Goal: Task Accomplishment & Management: Complete application form

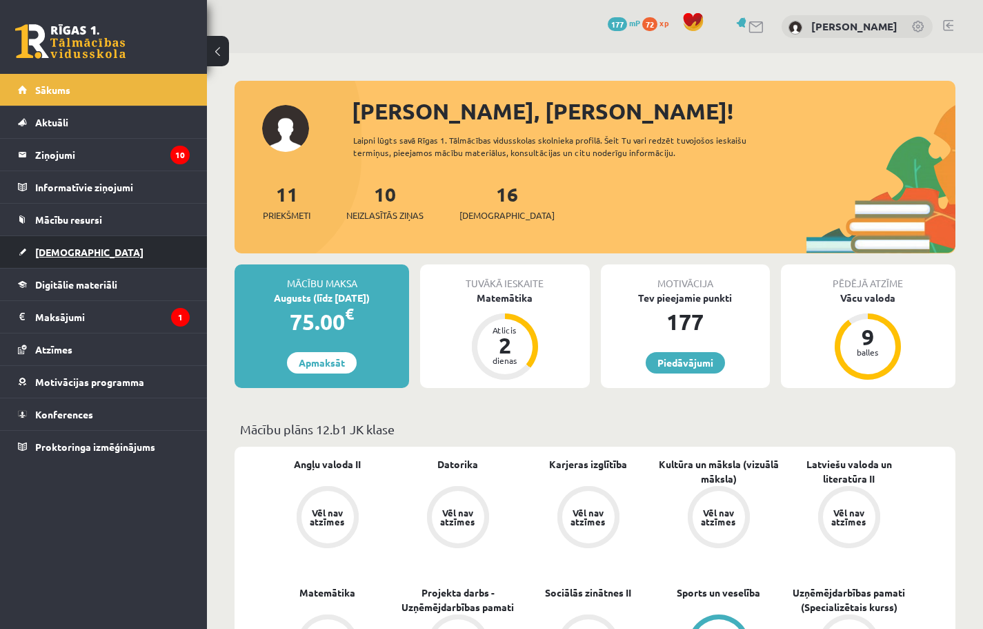
click at [102, 258] on link "[DEMOGRAPHIC_DATA]" at bounding box center [104, 252] width 172 height 32
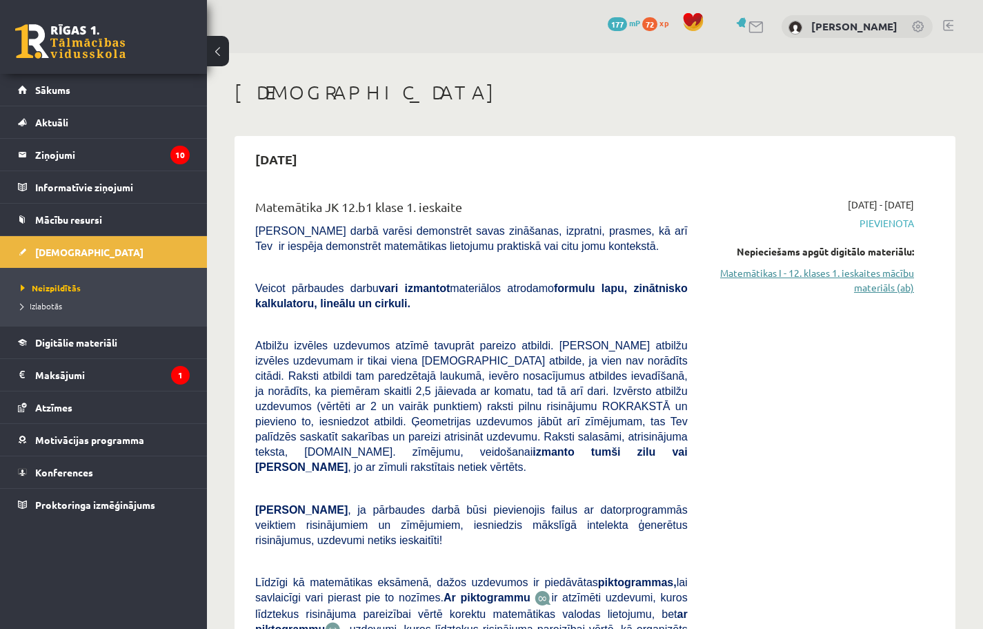
click at [889, 274] on link "Matemātikas I - 12. klases 1. ieskaites mācību materiāls (ab)" at bounding box center [812, 280] width 206 height 29
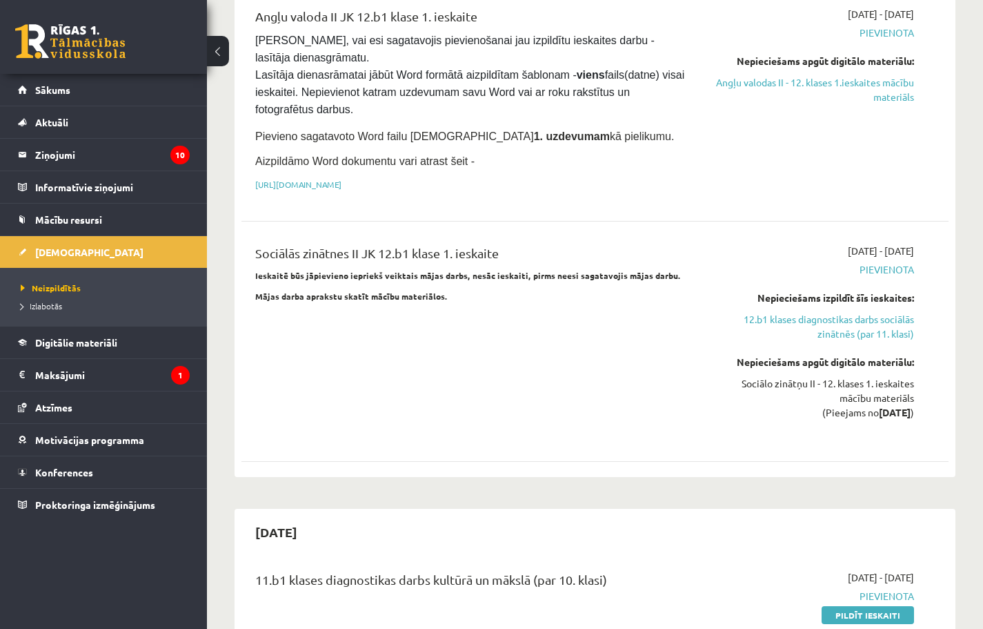
scroll to position [966, 0]
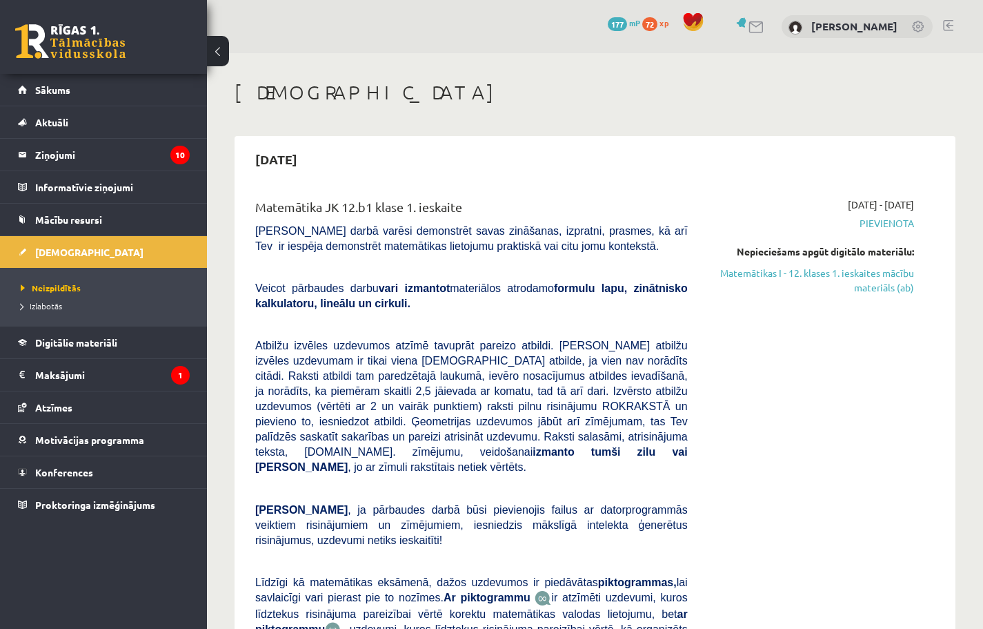
scroll to position [966, 0]
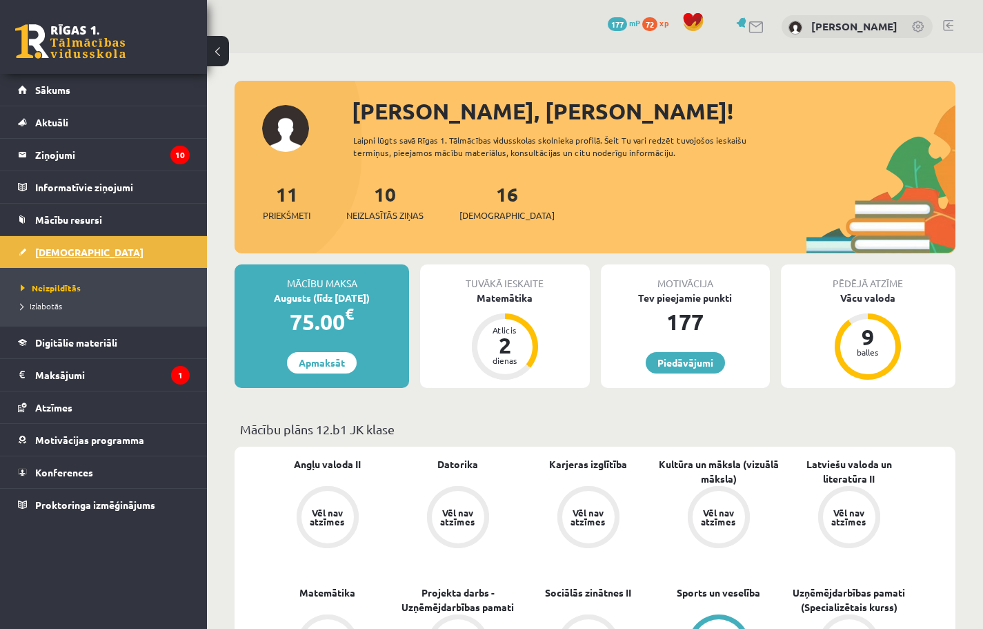
click at [45, 251] on span "[DEMOGRAPHIC_DATA]" at bounding box center [89, 252] width 108 height 12
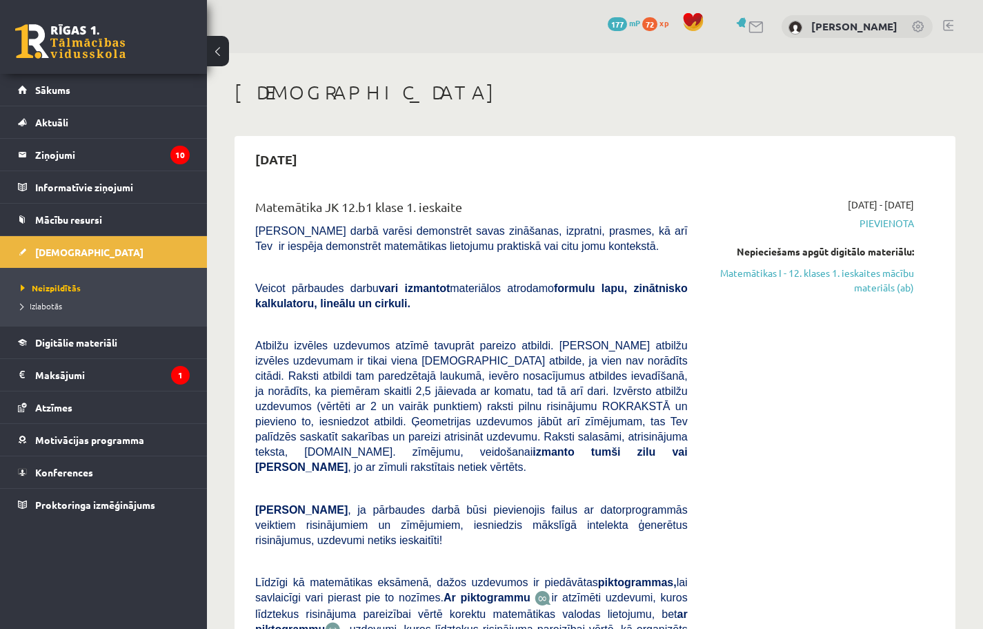
click at [895, 222] on span "Pievienota" at bounding box center [812, 223] width 206 height 14
click at [892, 284] on link "Matemātikas I - 12. klases 1. ieskaites mācību materiāls (ab)" at bounding box center [812, 280] width 206 height 29
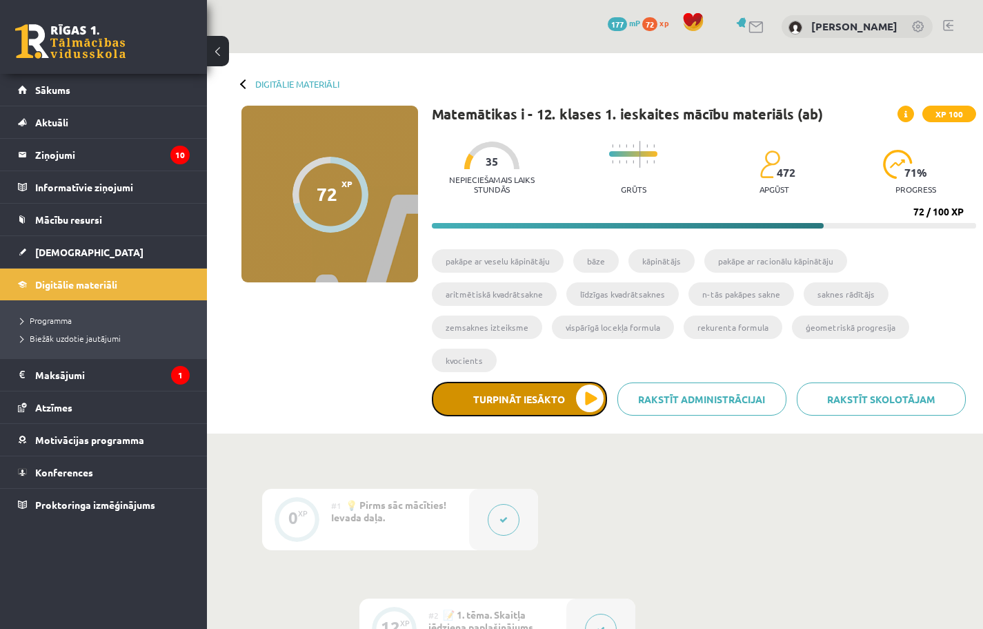
click at [594, 395] on button "Turpināt iesākto" at bounding box center [519, 399] width 175 height 35
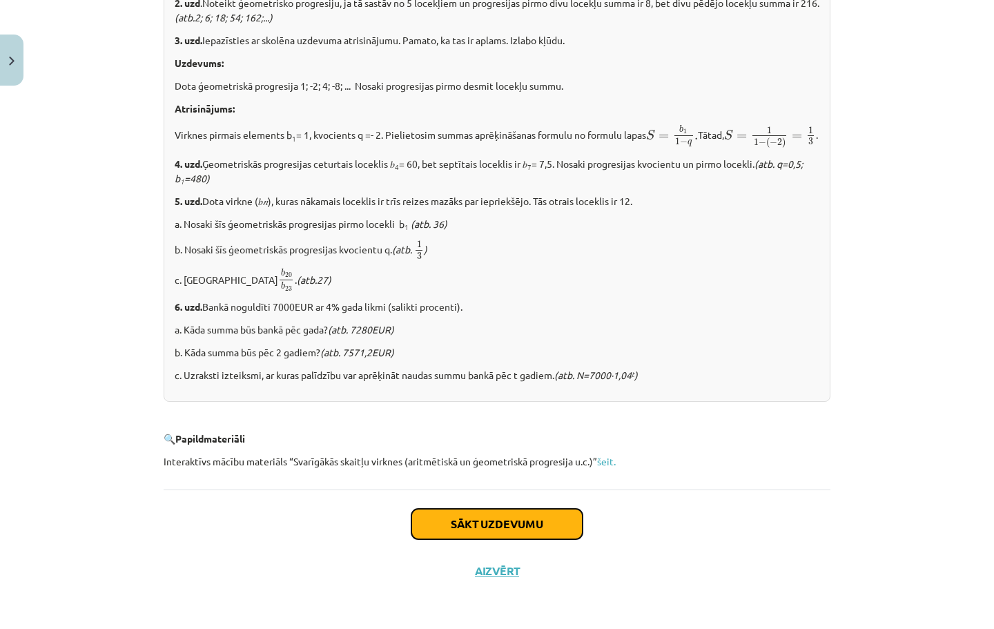
click at [487, 536] on button "Sākt uzdevumu" at bounding box center [496, 524] width 171 height 30
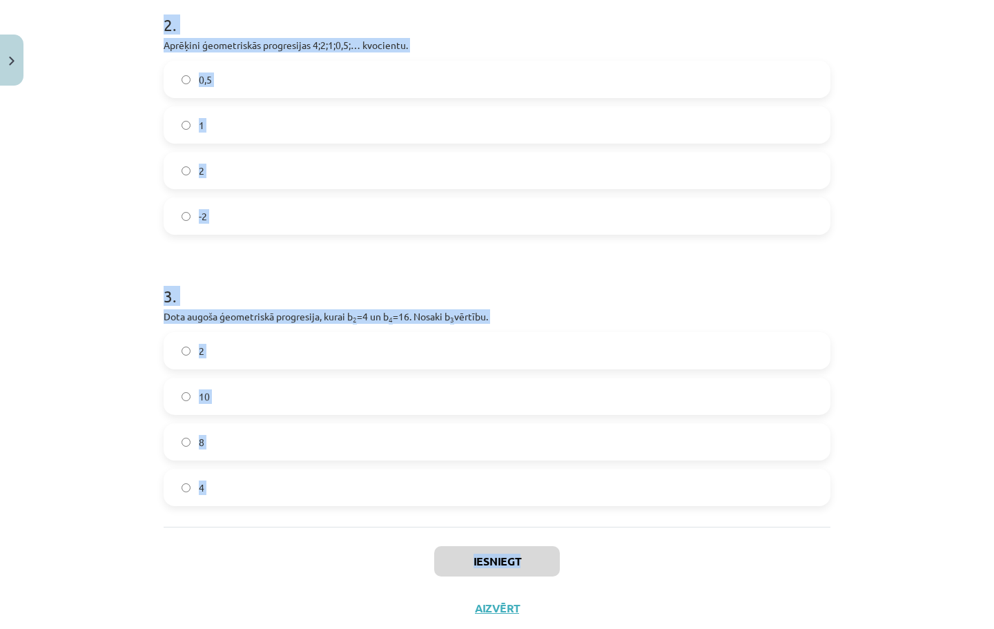
scroll to position [501, 0]
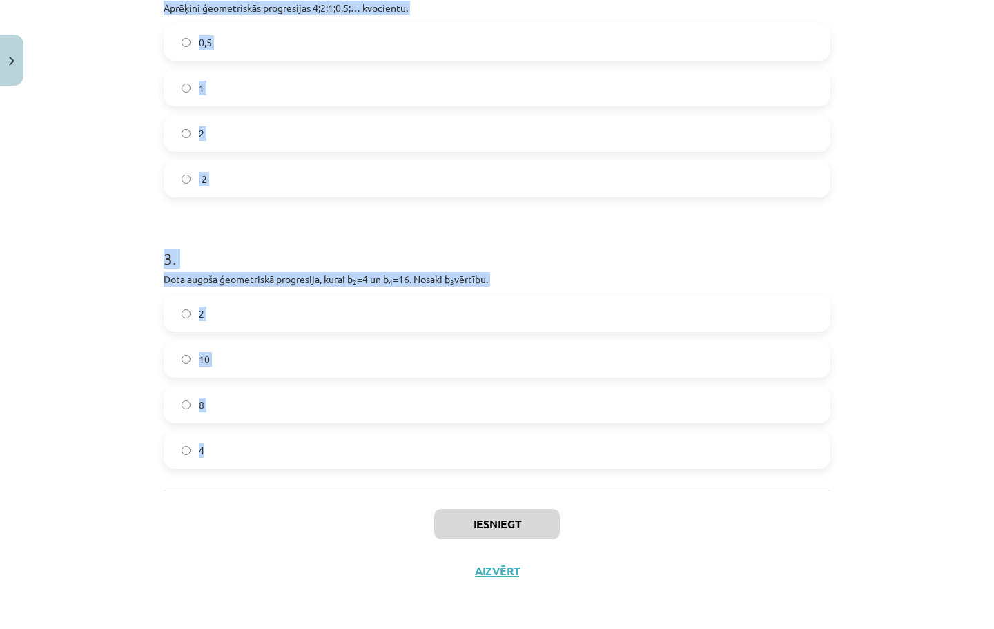
drag, startPoint x: 134, startPoint y: 264, endPoint x: 792, endPoint y: 471, distance: 690.2
click at [792, 471] on div "Mācību tēma: Matemātikas i - 12. klases 1. ieskaites mācību materiāls (ab) #6 📝…" at bounding box center [497, 314] width 994 height 629
copy form "1 . Aprēķini ģeometriskās progresijas nākamo locekli, ja b 1 = 7 un q=5. 35 12 …"
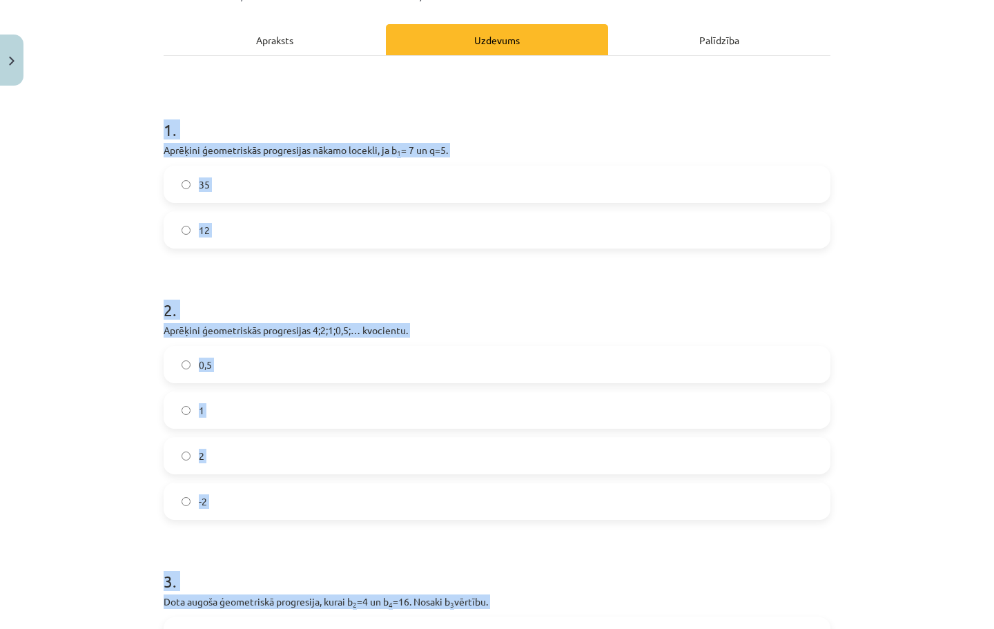
click at [20, 260] on div "Mācību tēma: Matemātikas i - 12. klases 1. ieskaites mācību materiāls (ab) #6 📝…" at bounding box center [497, 314] width 994 height 629
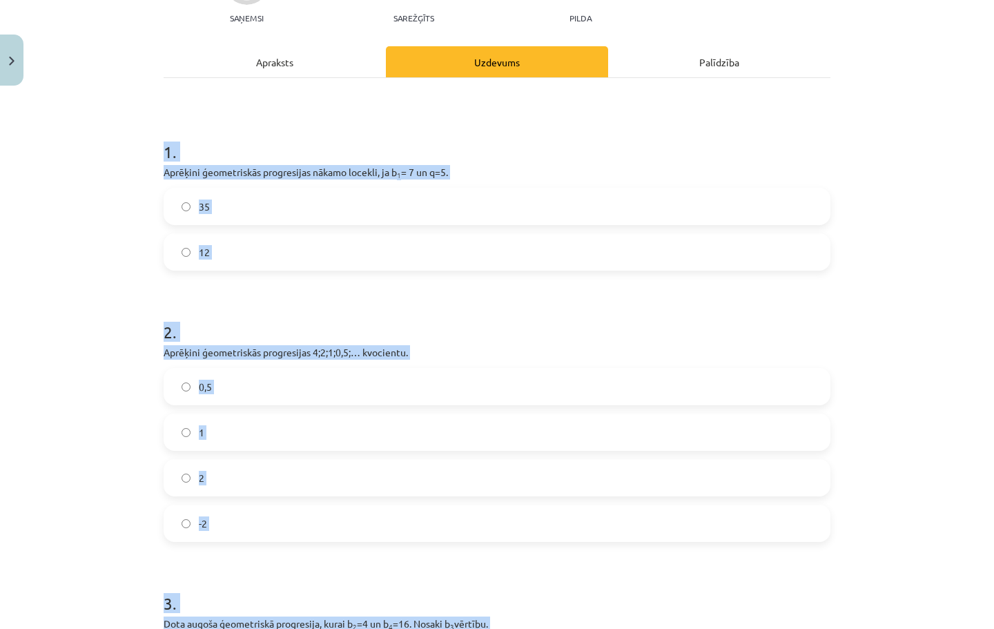
scroll to position [156, 0]
click at [82, 266] on div "Mācību tēma: Matemātikas i - 12. klases 1. ieskaites mācību materiāls (ab) #6 📝…" at bounding box center [497, 314] width 994 height 629
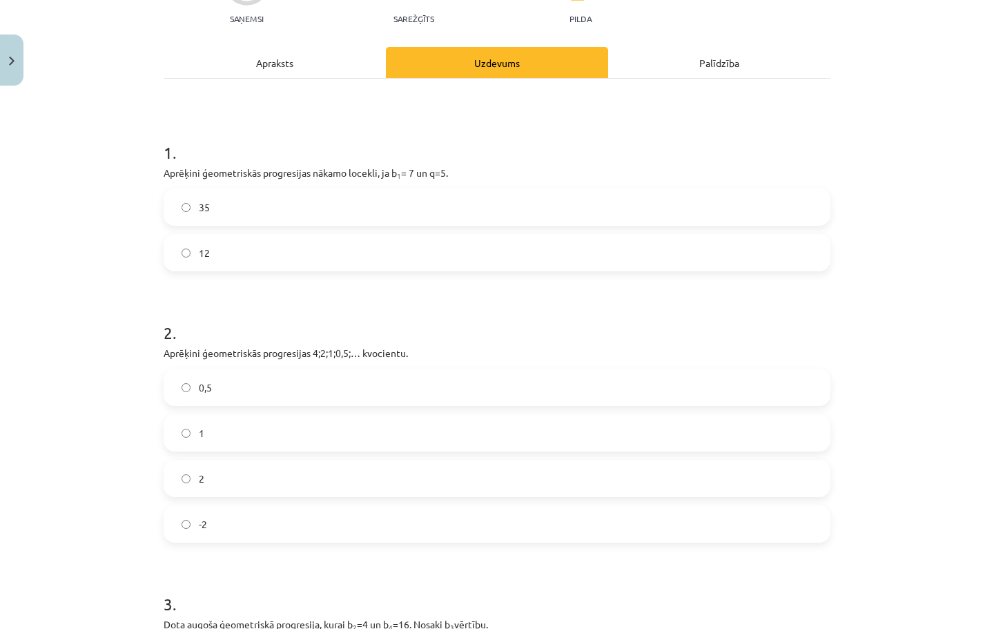
click at [249, 215] on label "35" at bounding box center [497, 207] width 664 height 35
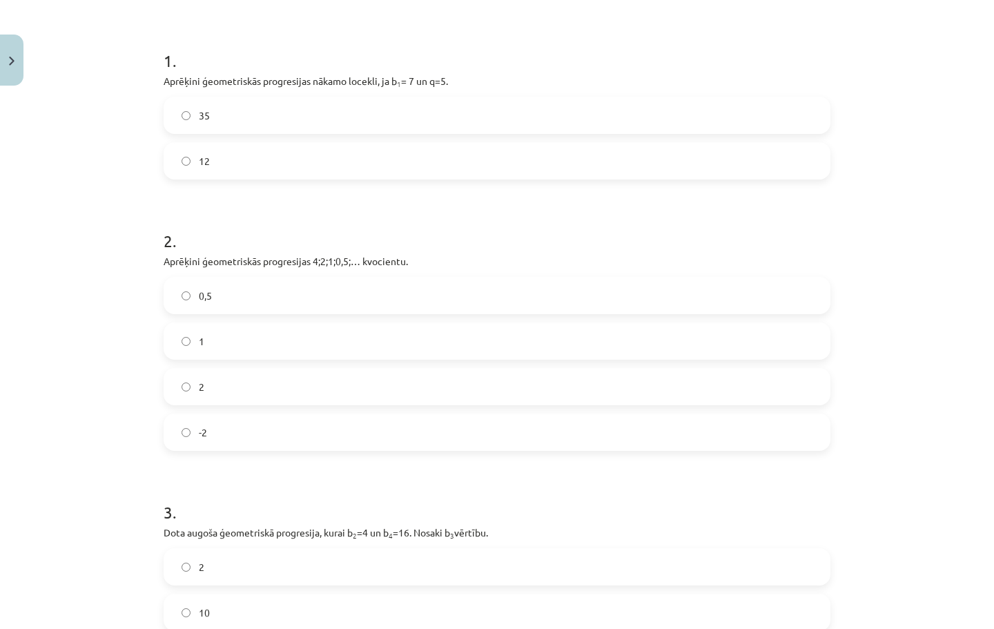
click at [215, 300] on label "0,5" at bounding box center [497, 295] width 664 height 35
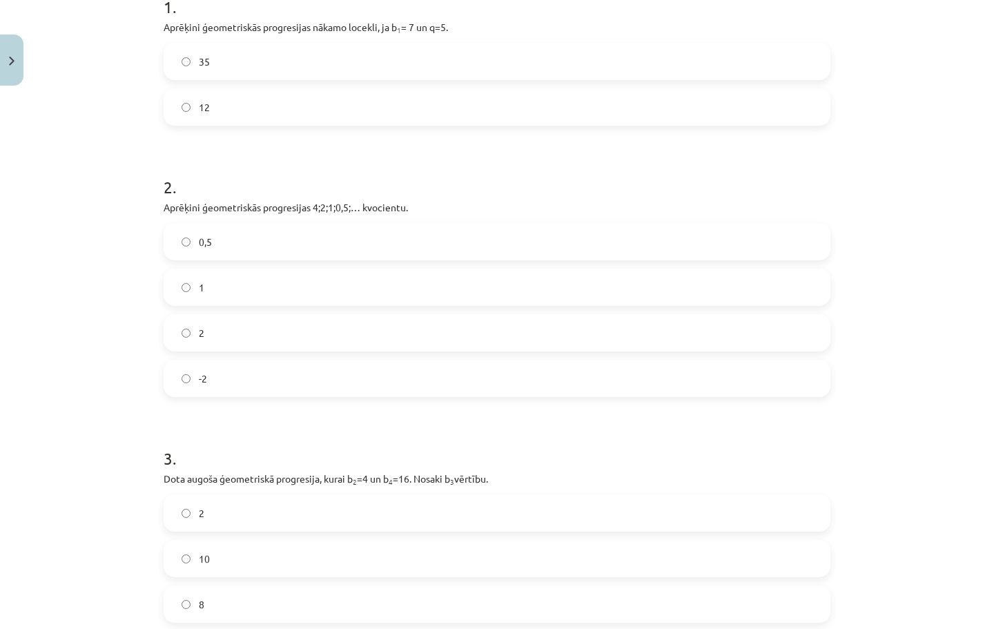
scroll to position [386, 0]
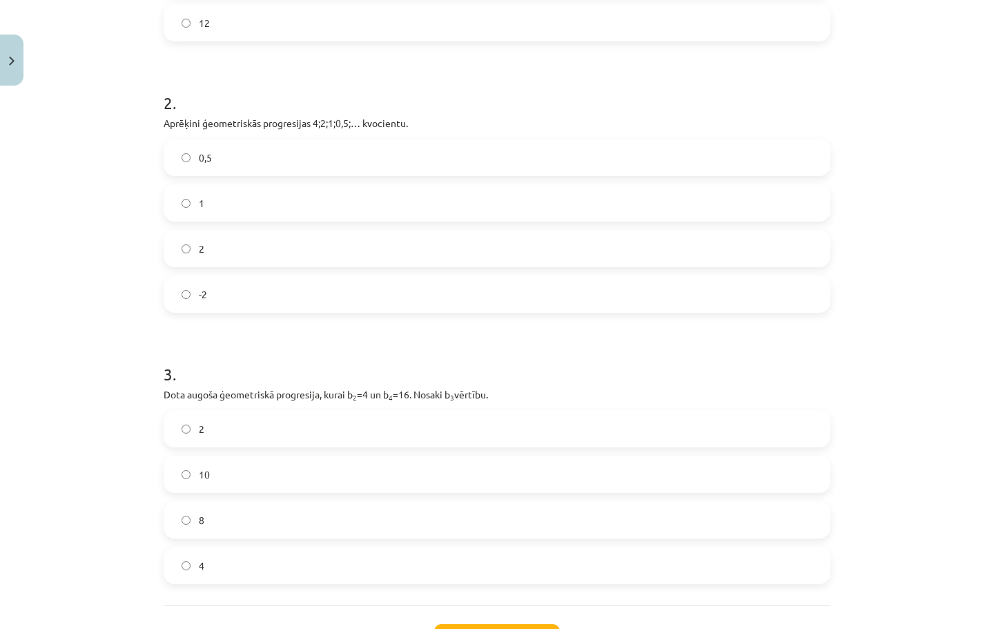
click at [219, 522] on label "8" at bounding box center [497, 519] width 664 height 35
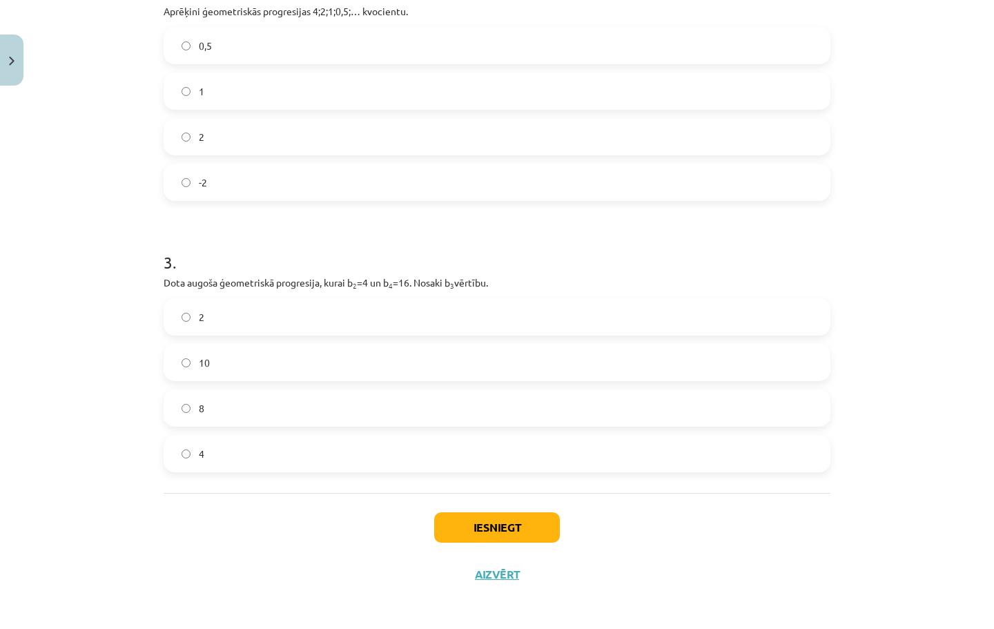
scroll to position [501, 0]
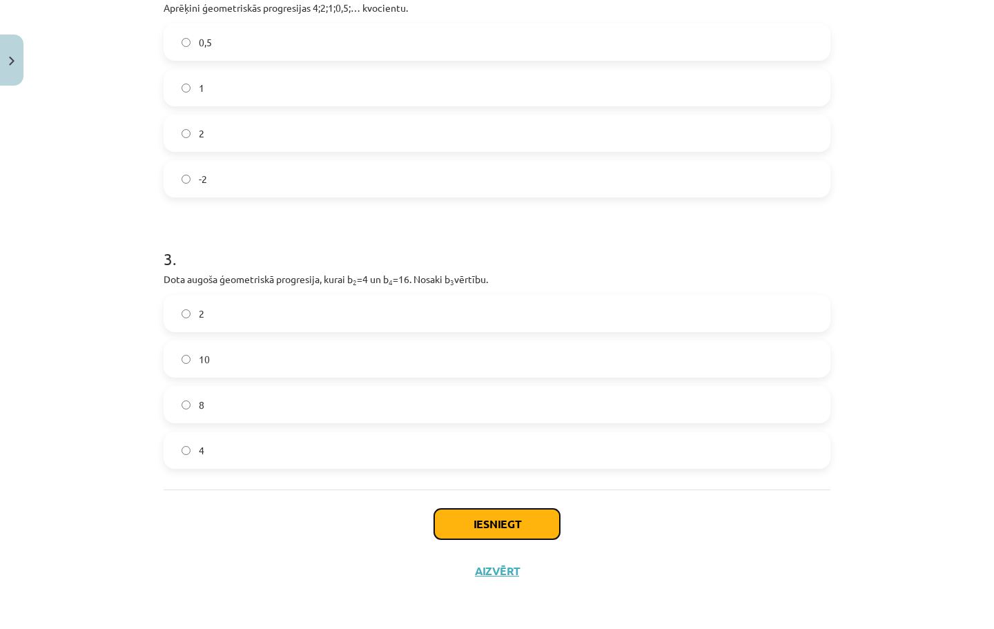
click at [516, 519] on button "Iesniegt" at bounding box center [497, 524] width 126 height 30
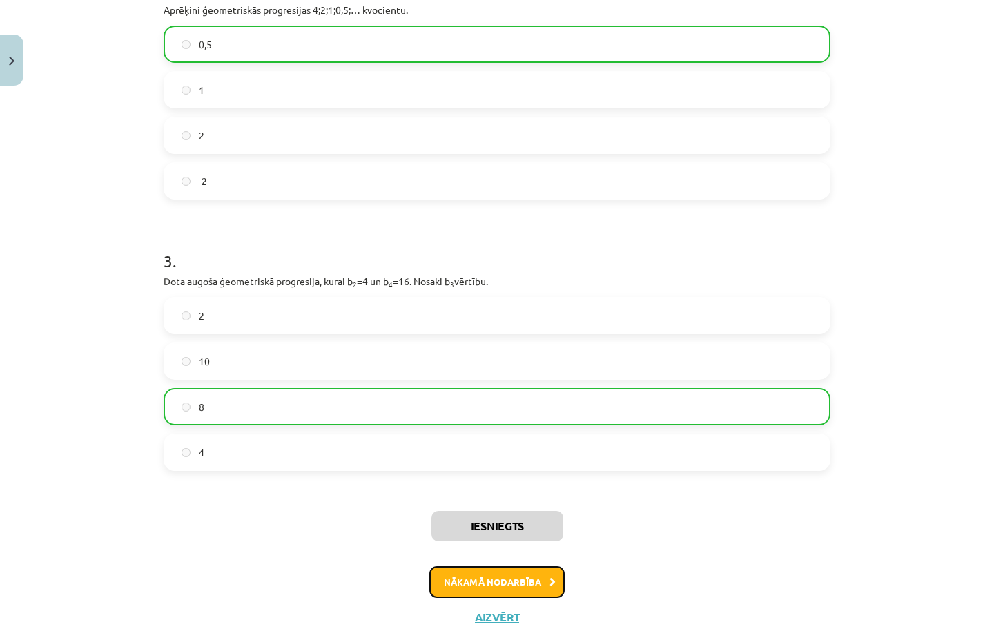
click at [493, 581] on button "Nākamā nodarbība" at bounding box center [496, 582] width 135 height 32
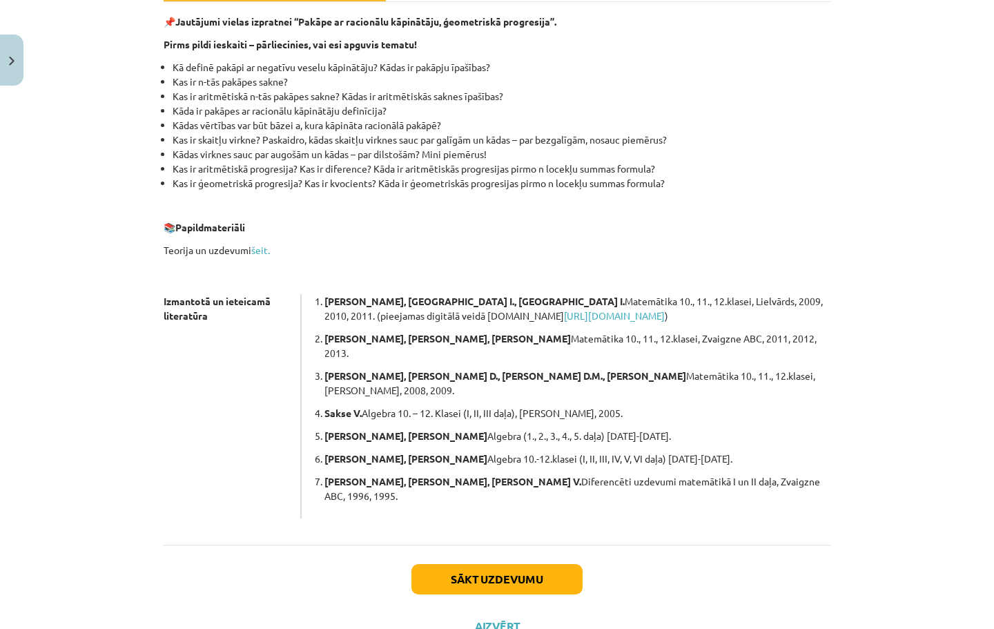
scroll to position [244, 0]
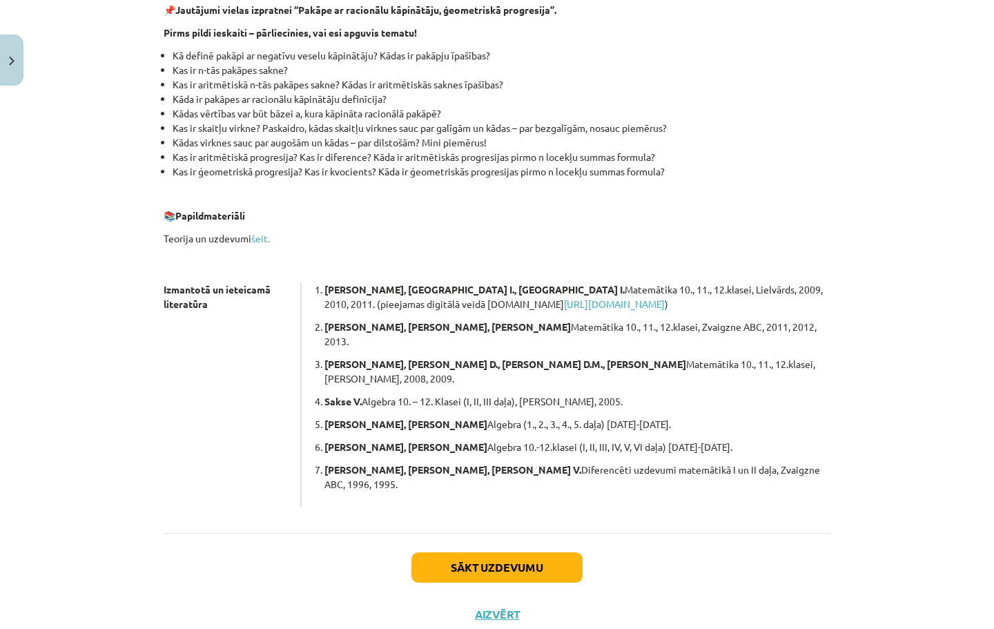
click at [512, 533] on div "Sākt uzdevumu Aizvērt" at bounding box center [497, 581] width 667 height 97
click at [522, 552] on button "Sākt uzdevumu" at bounding box center [496, 567] width 171 height 30
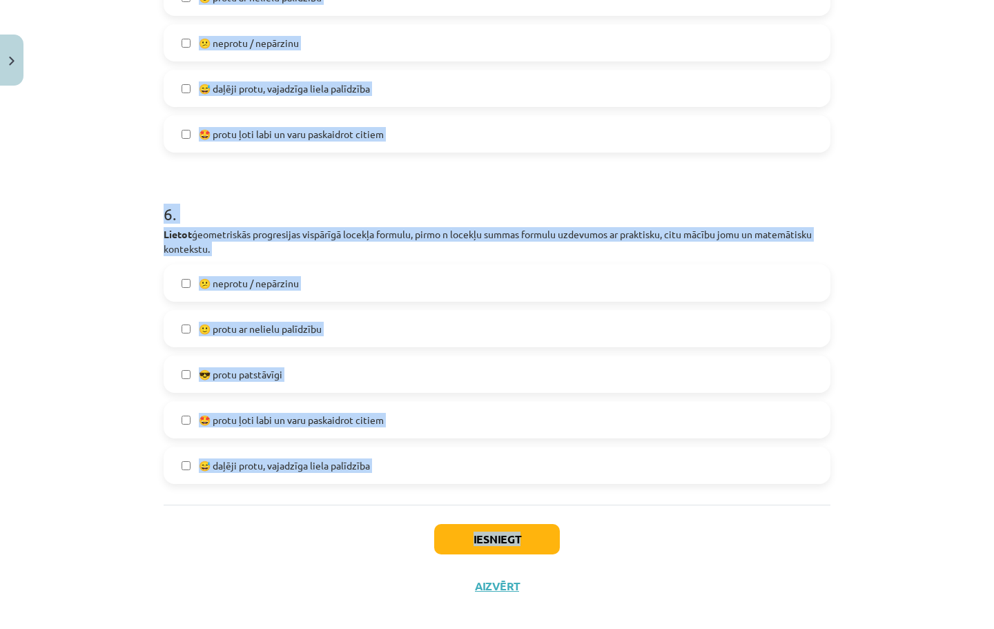
scroll to position [1712, 0]
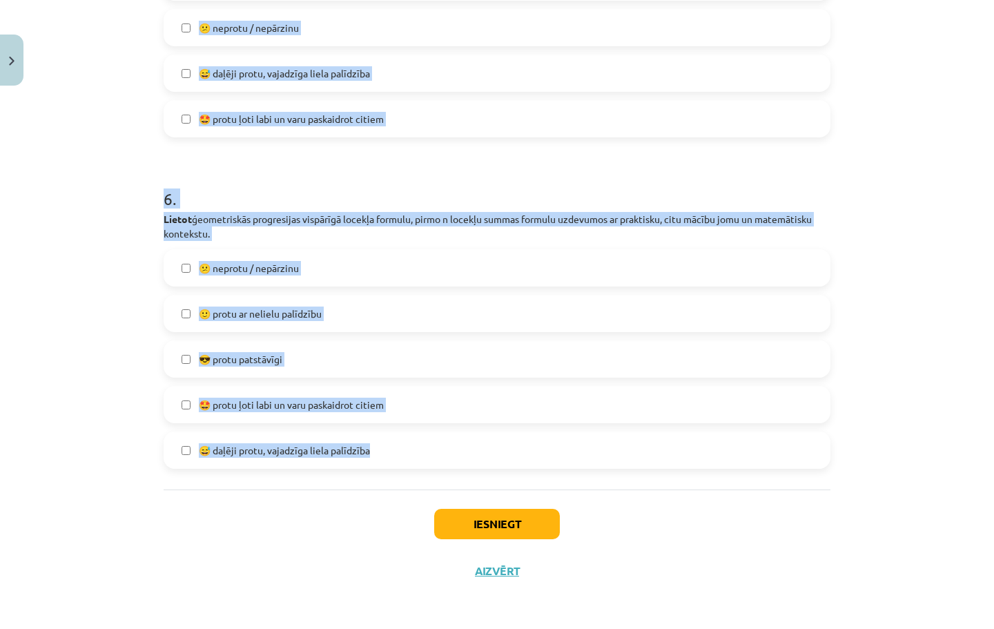
drag, startPoint x: 170, startPoint y: 290, endPoint x: 843, endPoint y: 485, distance: 700.0
click at [843, 485] on div "Mācību tēma: Matemātikas i - 12. klases 1. ieskaites mācību materiāls (ab) #7 🤔…" at bounding box center [497, 314] width 994 height 629
copy form "Lorem, ipsumdo sitametcon, adi elits d-eiu tempori utlabo et dolorem al enimadm…"
click at [6, 219] on div "Mācību tēma: Matemātikas i - 12. klases 1. ieskaites mācību materiāls (ab) #7 🤔…" at bounding box center [497, 314] width 994 height 629
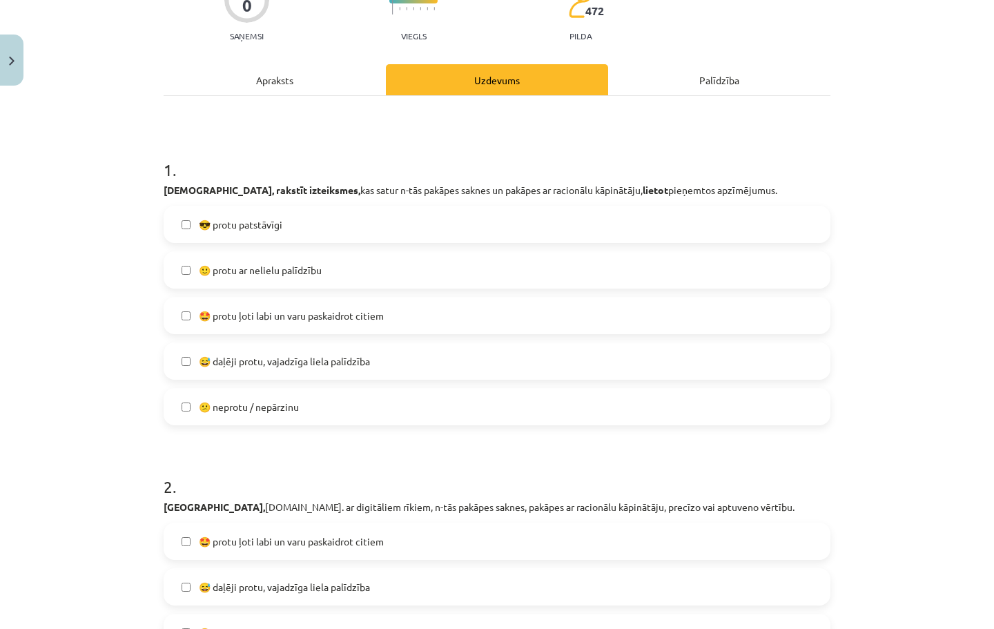
scroll to position [101, 0]
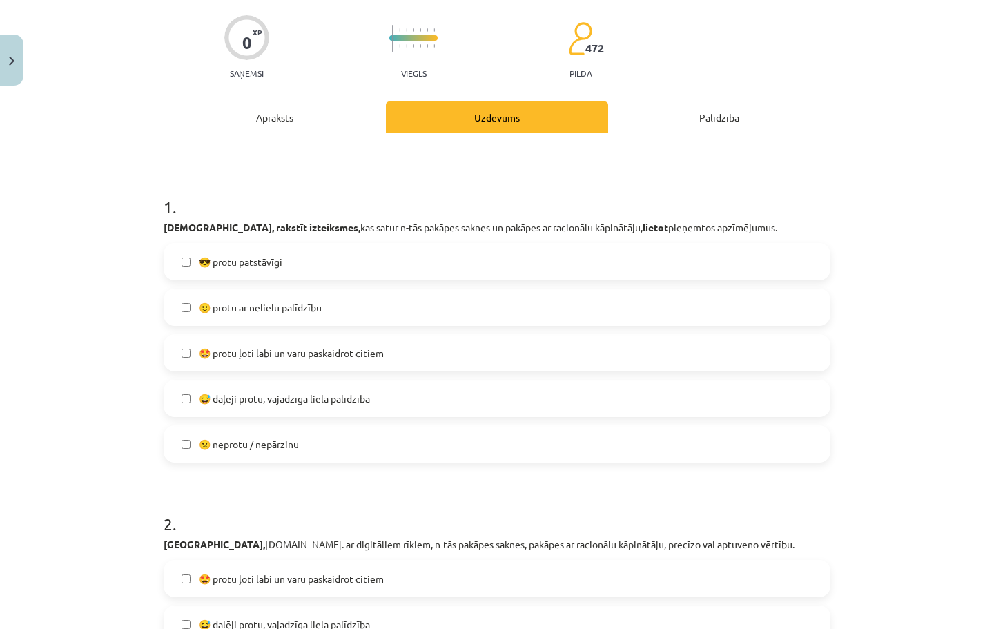
click at [371, 395] on label "😅 daļēji protu, vajadzīga liela palīdzība" at bounding box center [497, 398] width 664 height 35
click at [346, 349] on span "🤩 protu ļoti labi un varu paskaidrot citiem" at bounding box center [291, 353] width 185 height 14
click at [326, 306] on label "🙂 protu ar nelielu palīdzību" at bounding box center [497, 307] width 664 height 35
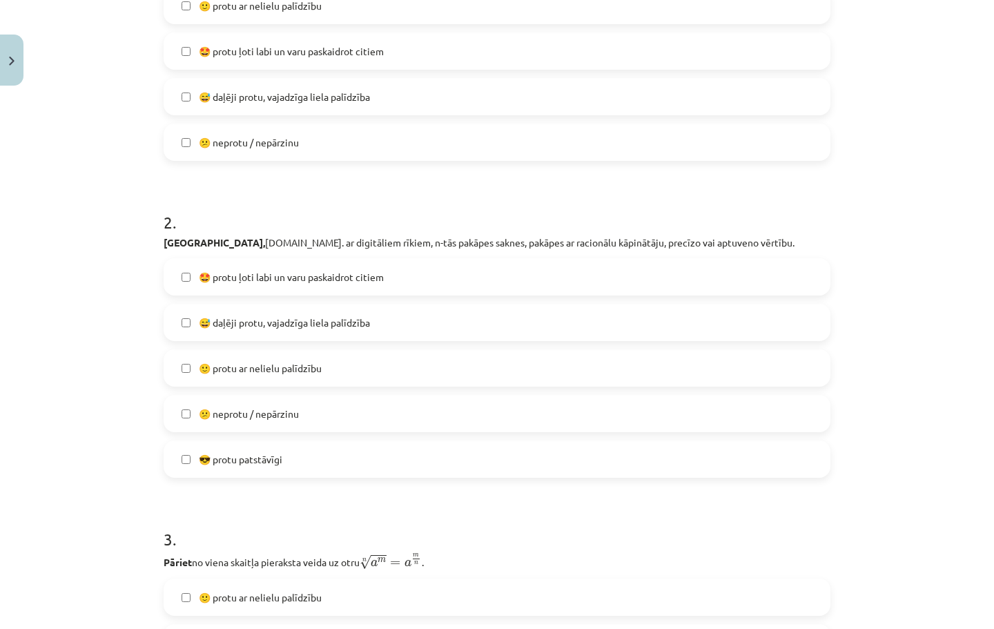
scroll to position [423, 0]
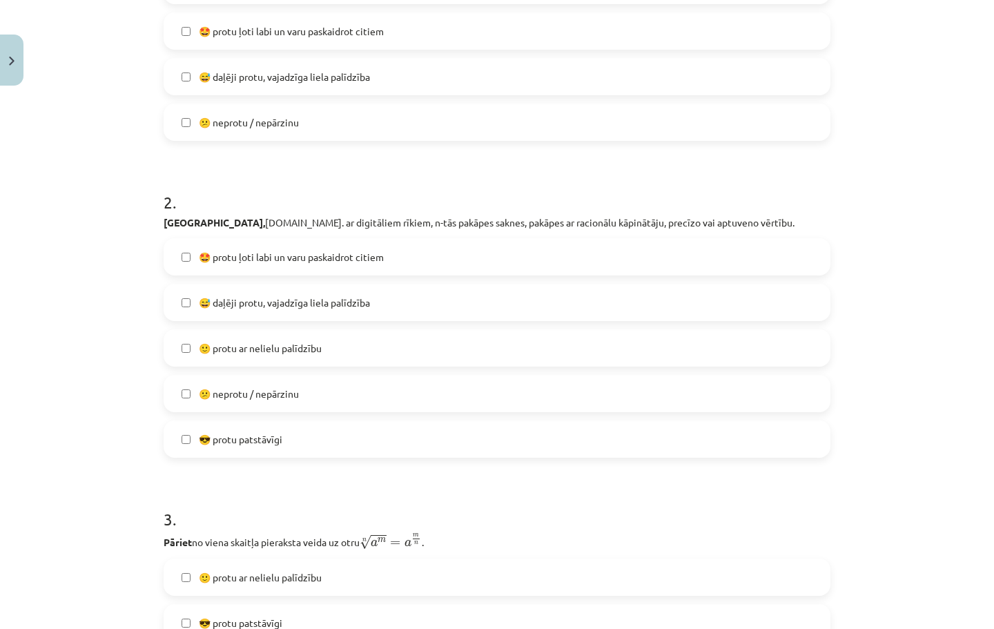
click at [313, 357] on label "🙂 protu ar nelielu palīdzību" at bounding box center [497, 348] width 664 height 35
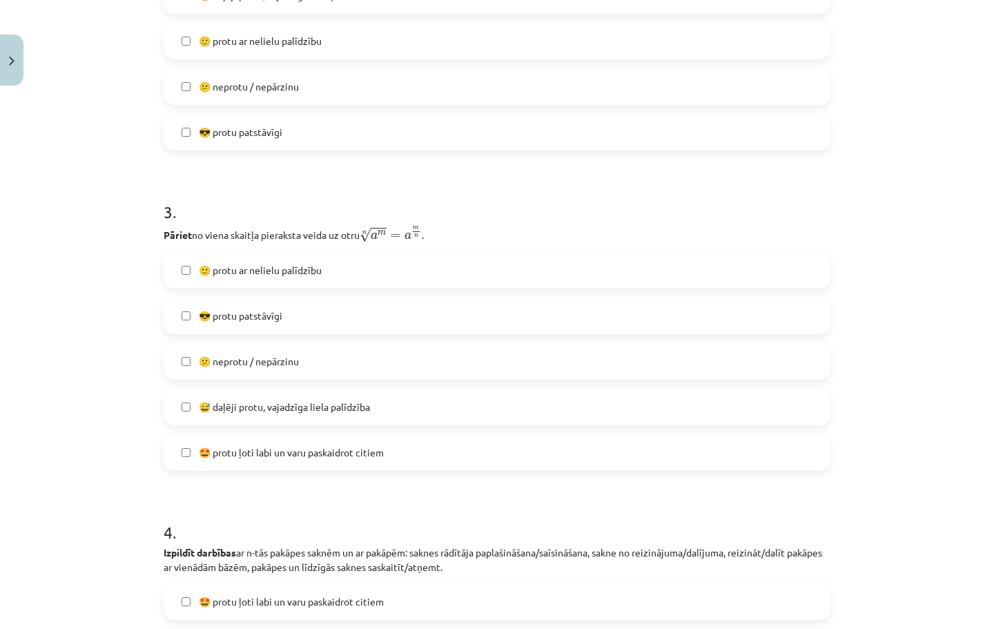
scroll to position [745, 0]
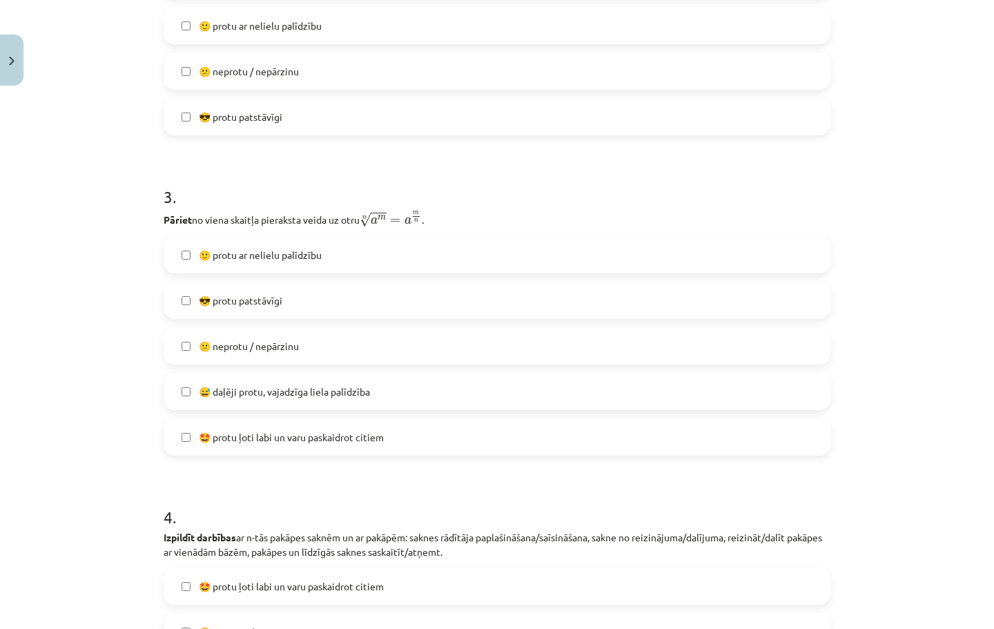
click at [287, 300] on label "😎 protu patstāvīgi" at bounding box center [497, 300] width 664 height 35
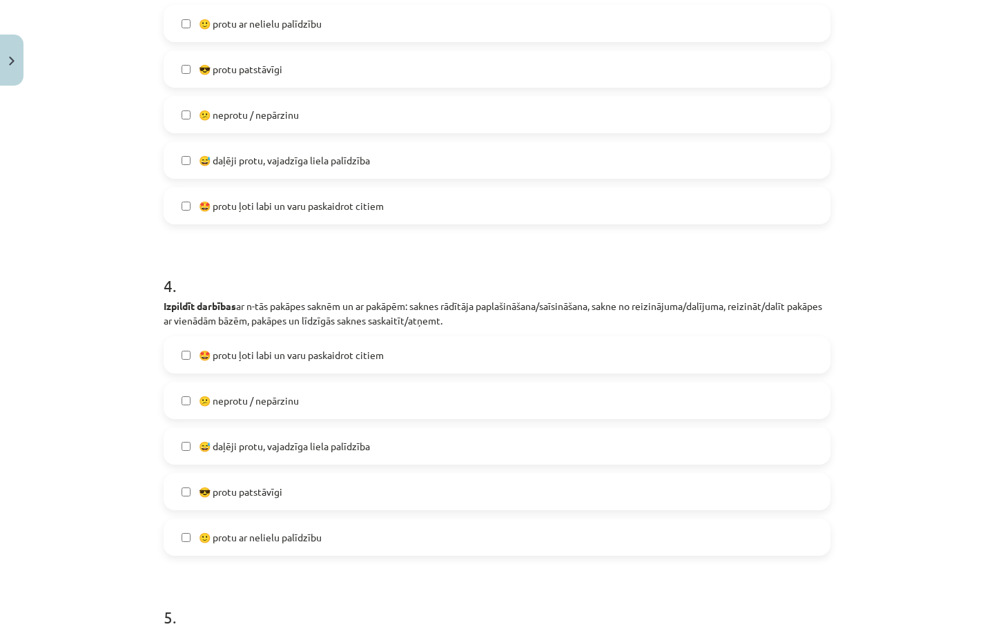
scroll to position [1090, 0]
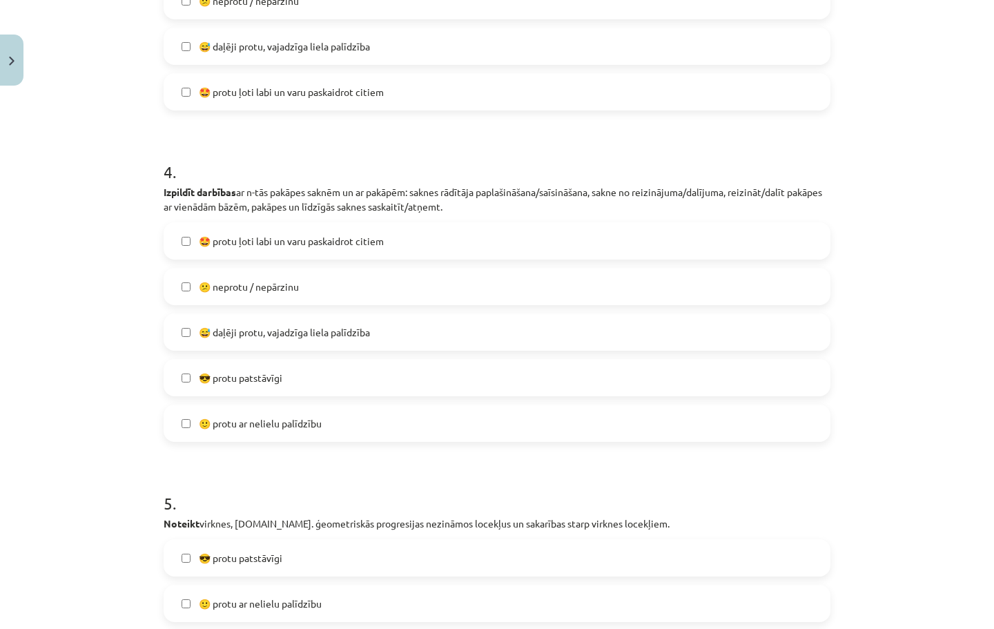
click at [299, 343] on label "😅 daļēji protu, vajadzīga liela palīdzība" at bounding box center [497, 332] width 664 height 35
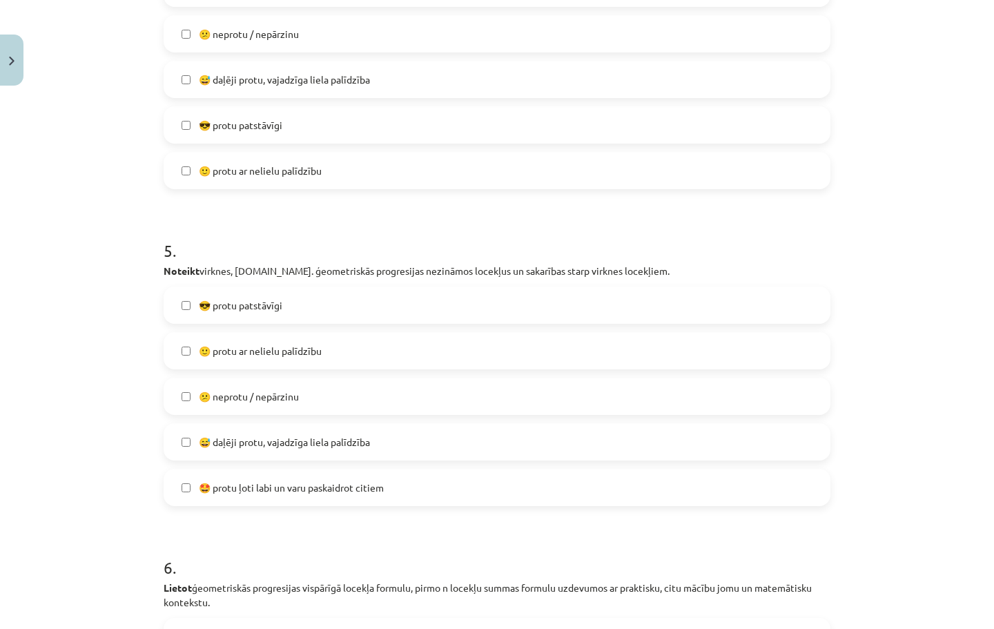
scroll to position [1344, 0]
click at [303, 348] on span "🙂 protu ar nelielu palīdzību" at bounding box center [260, 350] width 123 height 14
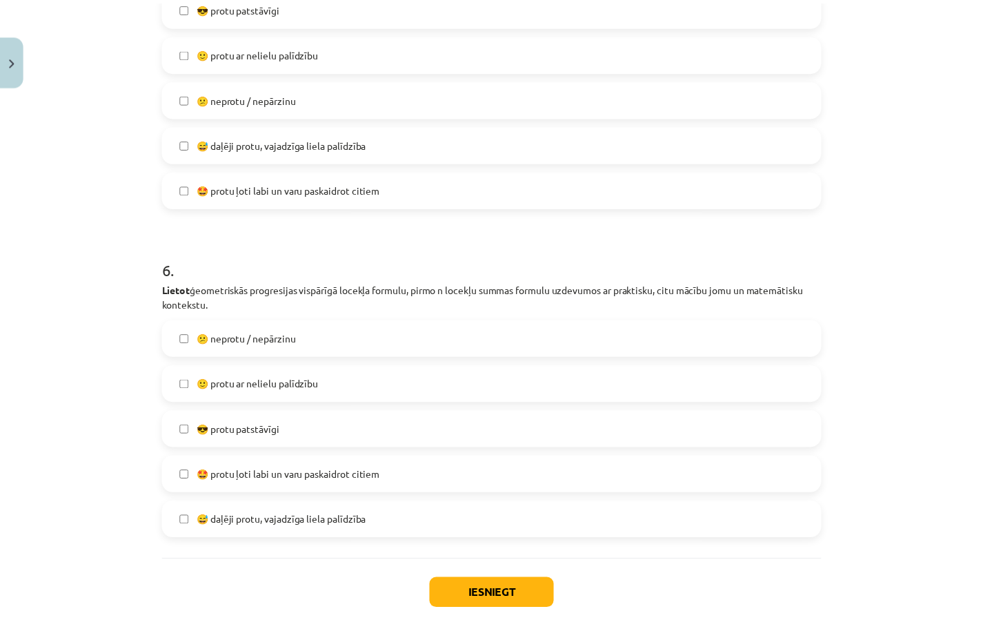
scroll to position [1643, 0]
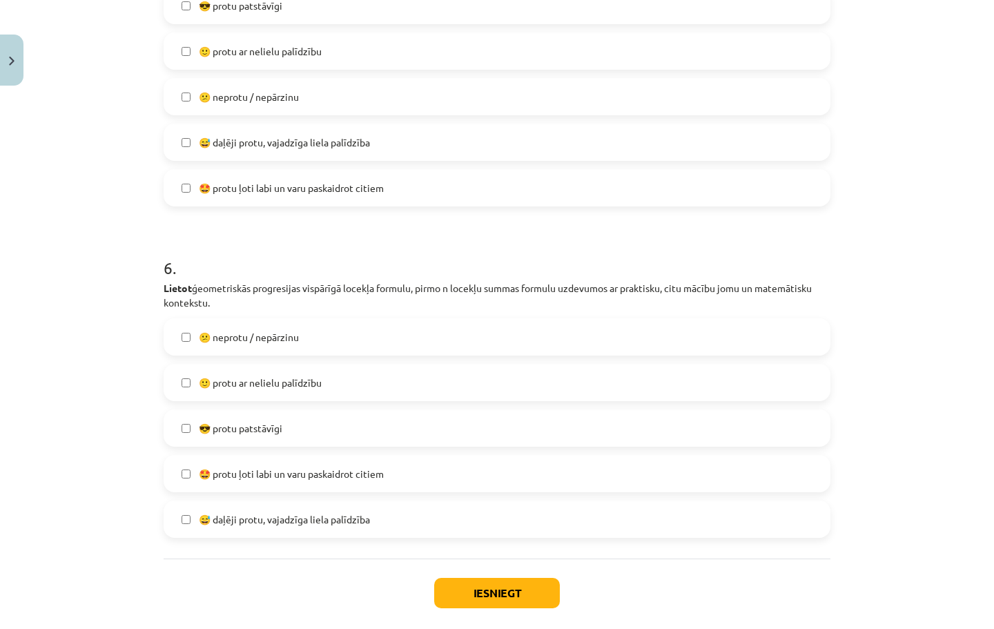
click at [277, 373] on label "🙂 protu ar nelielu palīdzību" at bounding box center [497, 382] width 664 height 35
click at [471, 584] on button "Iesniegt" at bounding box center [497, 593] width 126 height 30
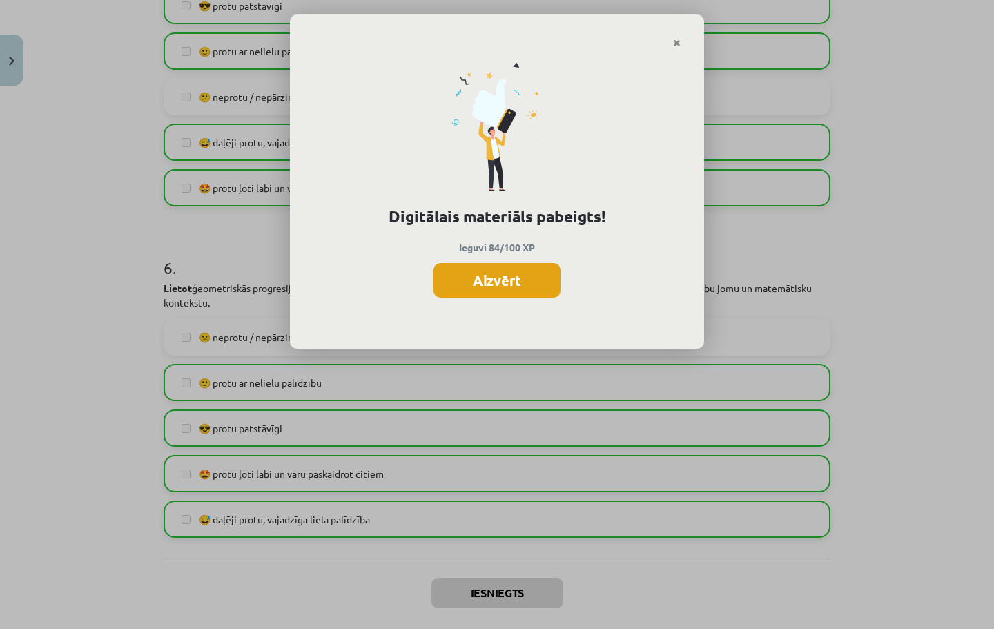
click at [519, 283] on button "Aizvērt" at bounding box center [496, 280] width 127 height 35
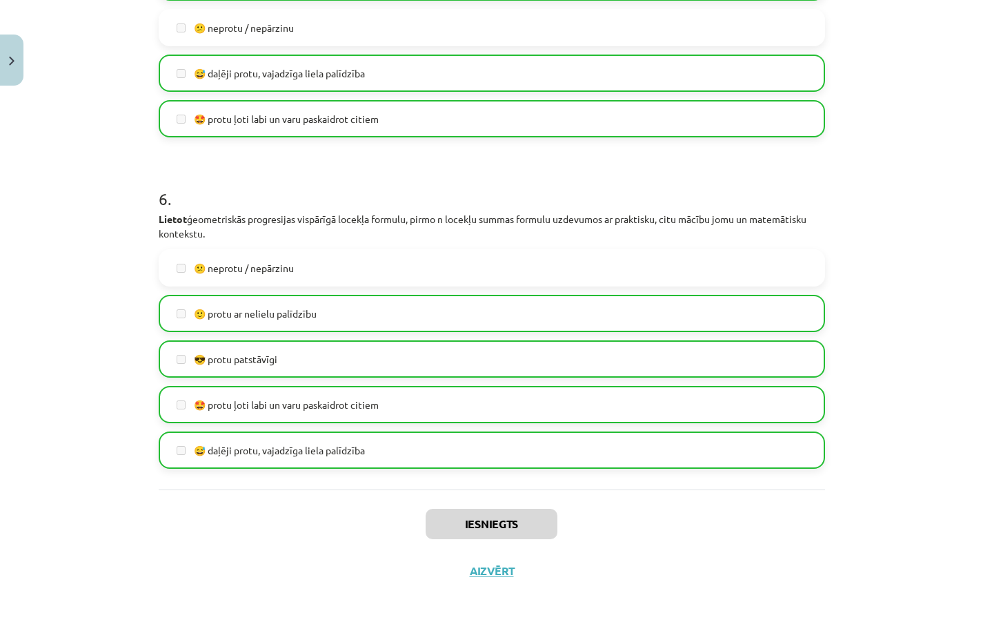
scroll to position [184, 0]
click at [506, 571] on button "Aizvērt" at bounding box center [492, 571] width 52 height 14
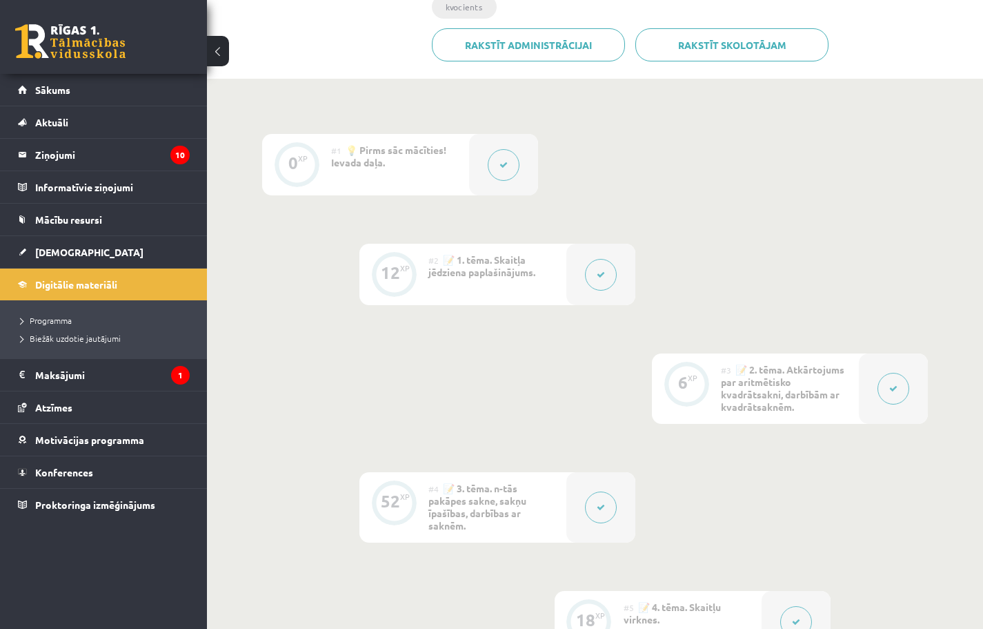
scroll to position [838, 0]
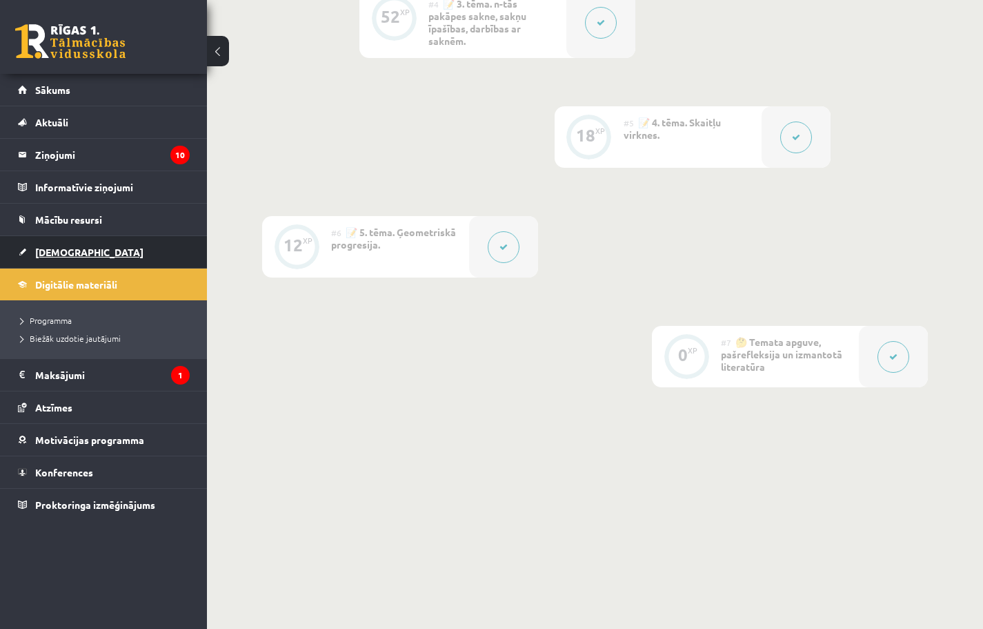
click at [53, 257] on span "[DEMOGRAPHIC_DATA]" at bounding box center [89, 252] width 108 height 12
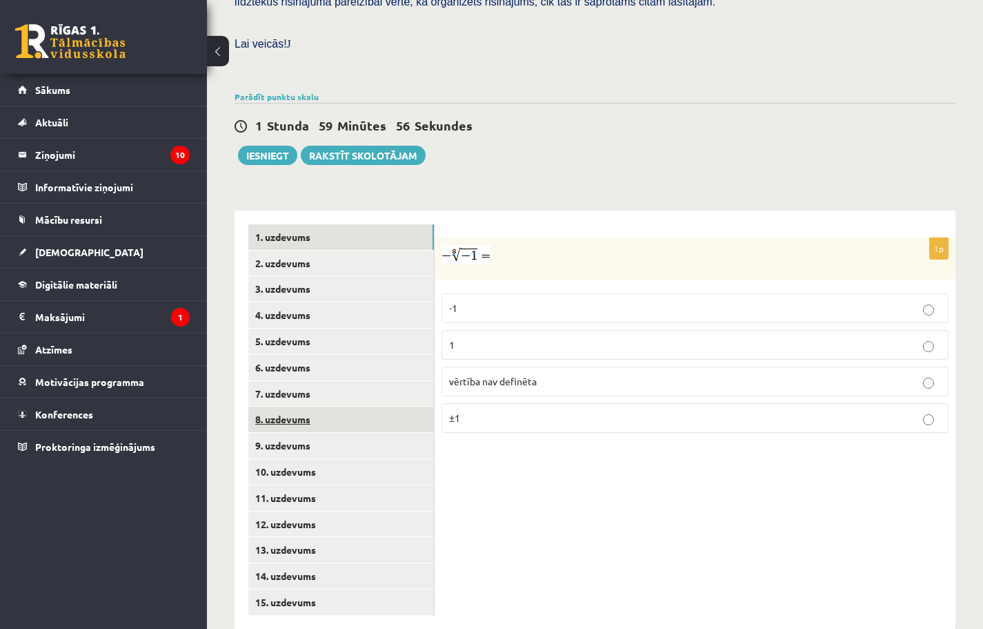
scroll to position [432, 0]
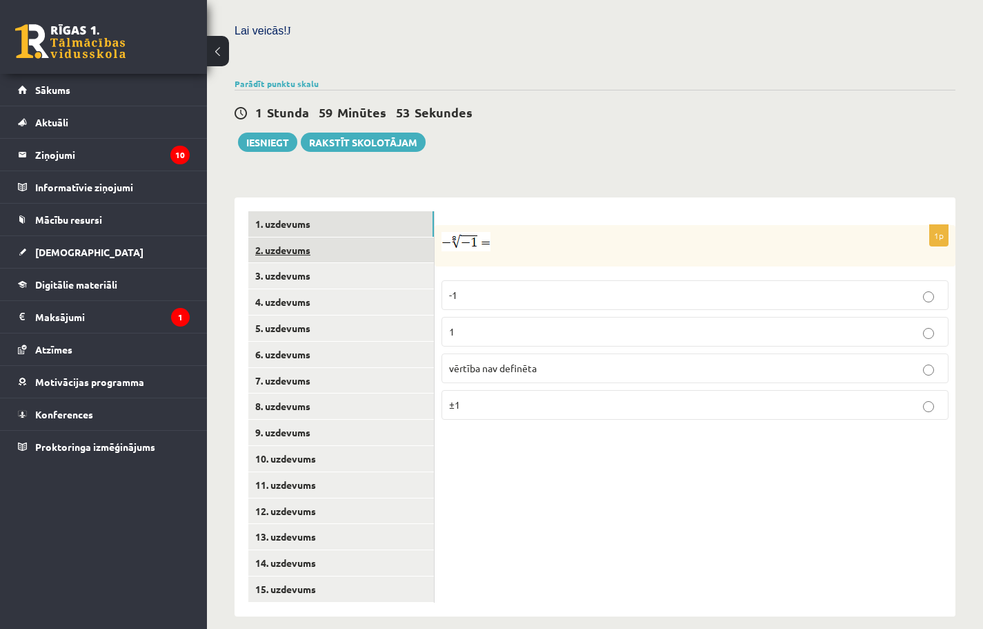
click at [330, 237] on link "2. uzdevums" at bounding box center [341, 250] width 186 height 26
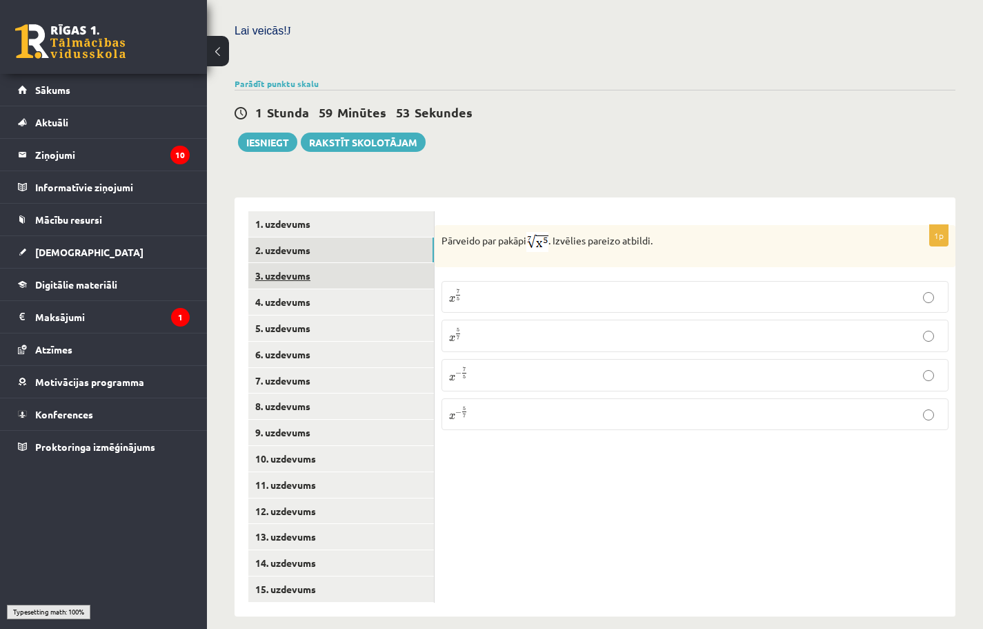
click at [333, 263] on link "3. uzdevums" at bounding box center [341, 276] width 186 height 26
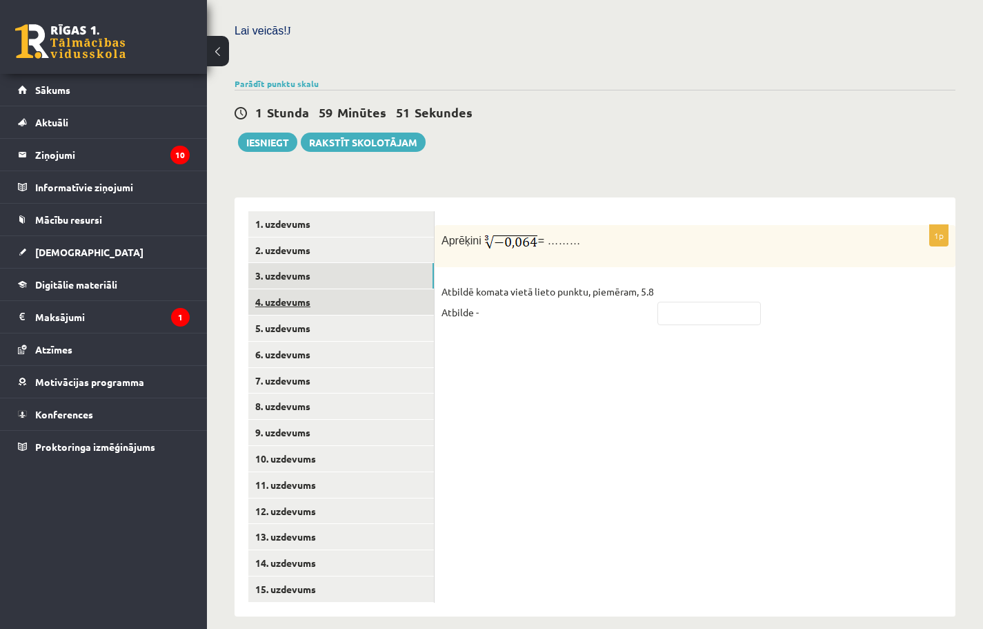
click at [324, 289] on link "4. uzdevums" at bounding box center [341, 302] width 186 height 26
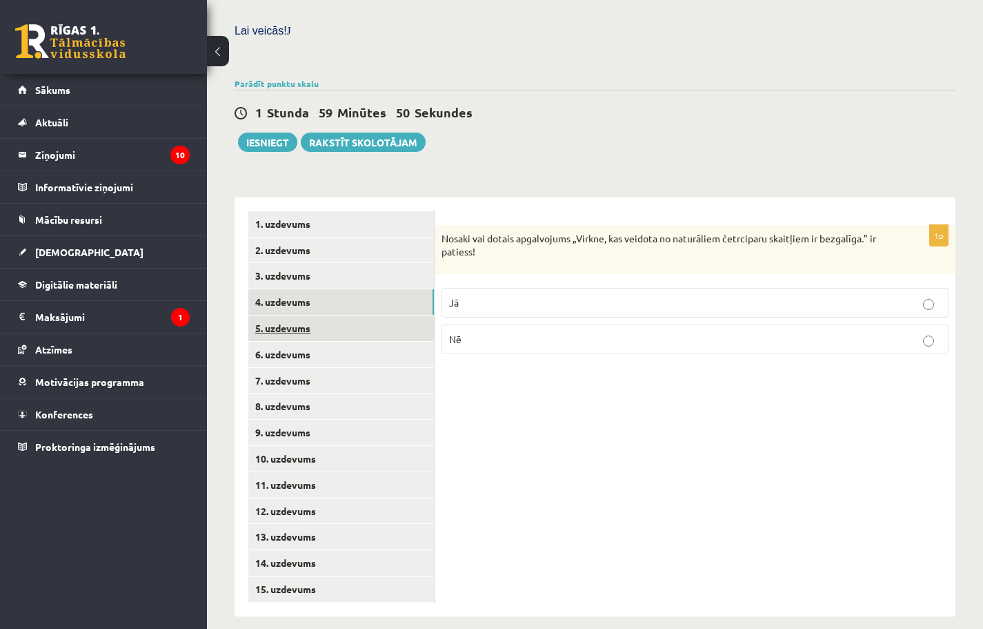
click at [335, 315] on link "5. uzdevums" at bounding box center [341, 328] width 186 height 26
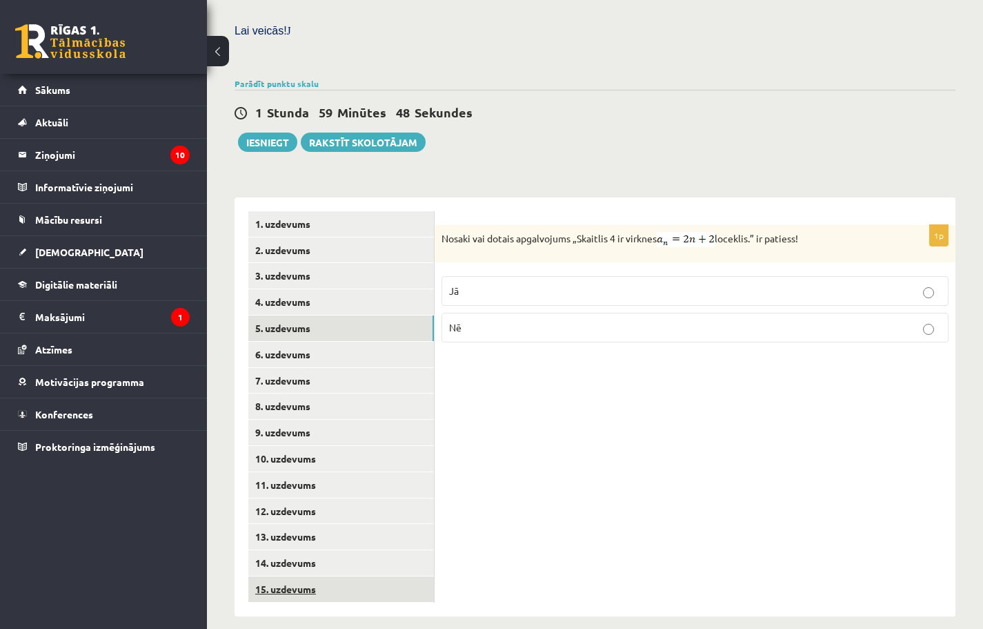
click at [299, 576] on link "15. uzdevums" at bounding box center [341, 589] width 186 height 26
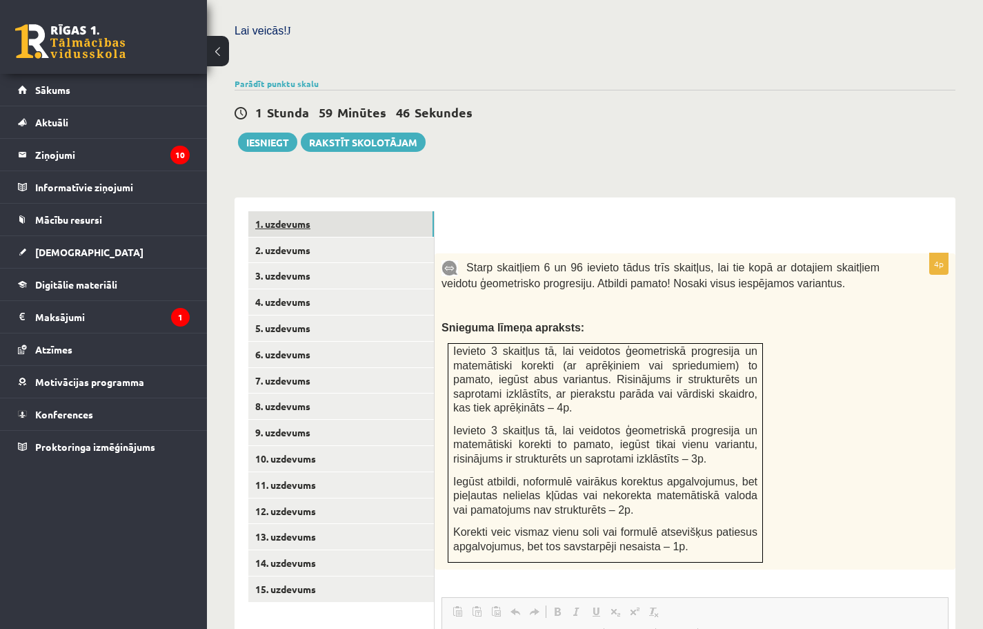
click at [336, 217] on link "1. uzdevums" at bounding box center [341, 224] width 186 height 26
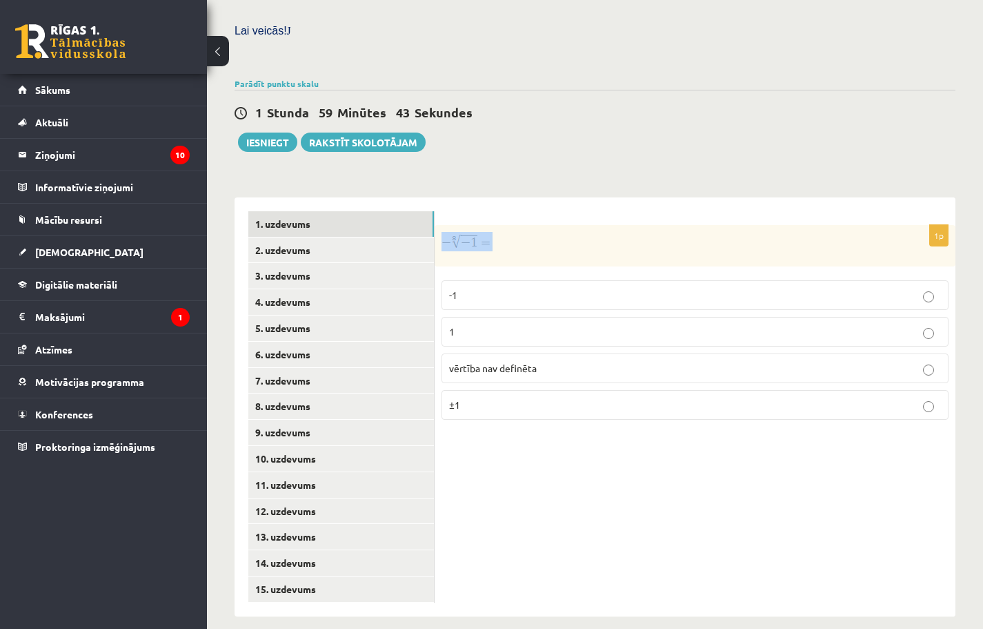
drag, startPoint x: 444, startPoint y: 213, endPoint x: 511, endPoint y: 234, distance: 70.7
click at [511, 234] on div at bounding box center [695, 245] width 521 height 41
click at [939, 131] on div "1 Stunda 59 Minūtes 29 Sekundes Ieskaite saglabāta! Iesniegt Rakstīt skolotājam" at bounding box center [595, 121] width 721 height 62
drag, startPoint x: 462, startPoint y: 269, endPoint x: 610, endPoint y: 402, distance: 198.9
click at [610, 402] on div "1p -1 1 vērtība nav definēta ±1" at bounding box center [695, 328] width 521 height 206
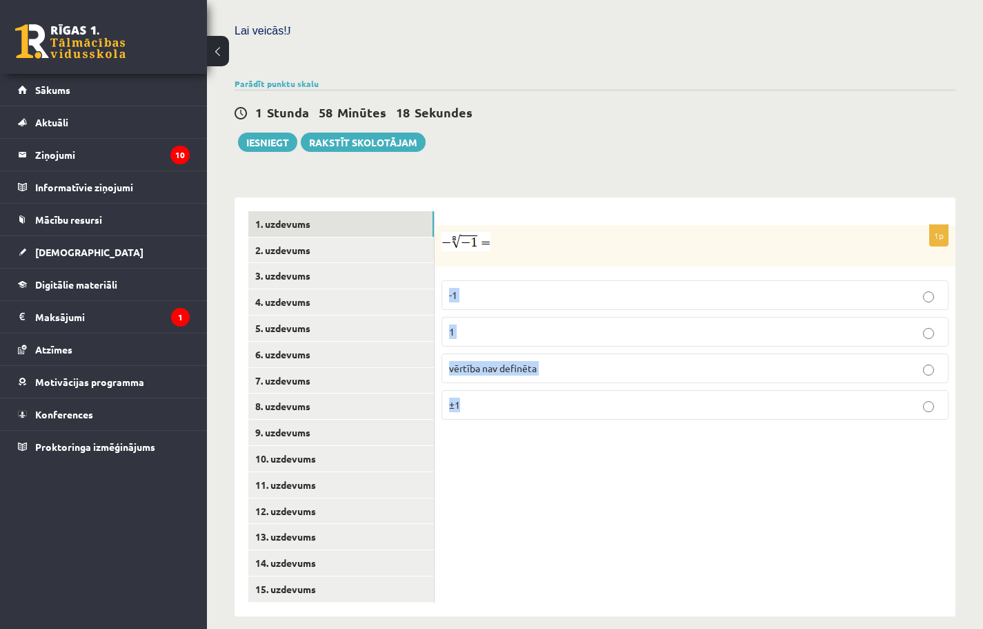
copy fieldset "-1 1 vērtība nav definēta ±1"
click at [531, 482] on div "1p -1 1 vērtība nav definēta ±1" at bounding box center [695, 406] width 521 height 419
click at [520, 362] on span "vērtība nav definēta" at bounding box center [493, 368] width 88 height 12
click at [329, 237] on link "2. uzdevums" at bounding box center [341, 250] width 186 height 26
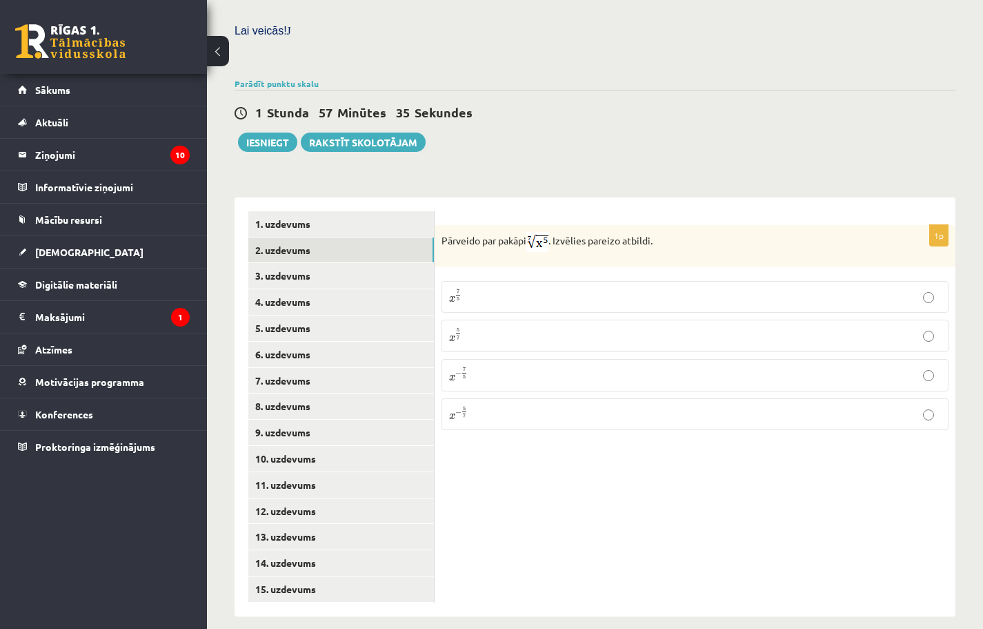
click at [486, 327] on p "x 5 7 x 5 7" at bounding box center [695, 335] width 492 height 17
click at [391, 263] on link "3. uzdevums" at bounding box center [341, 276] width 186 height 26
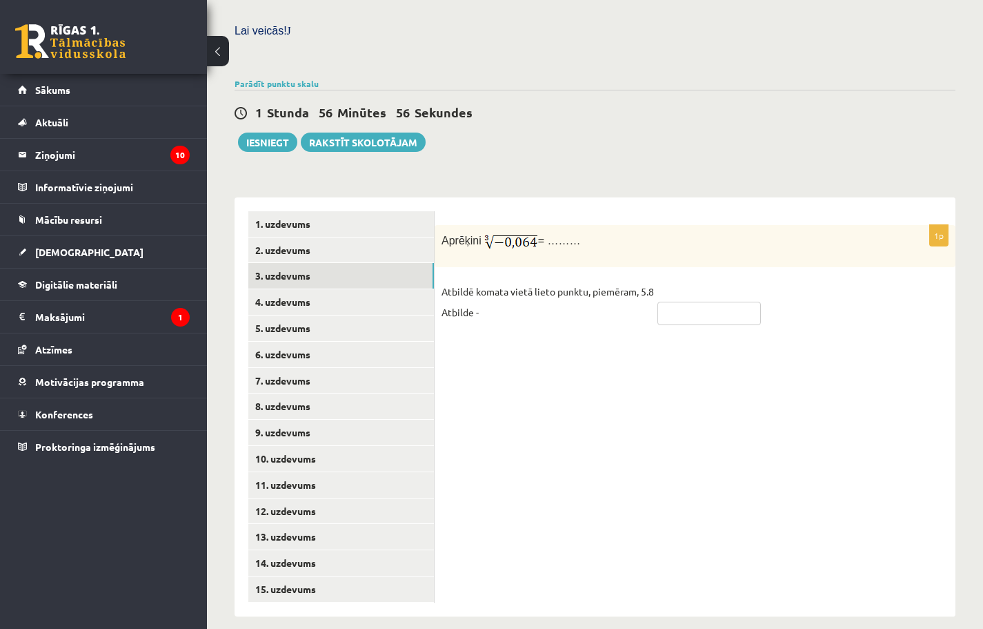
click at [685, 302] on input "text" at bounding box center [710, 313] width 104 height 23
type input "****"
click at [293, 289] on link "4. uzdevums" at bounding box center [341, 302] width 186 height 26
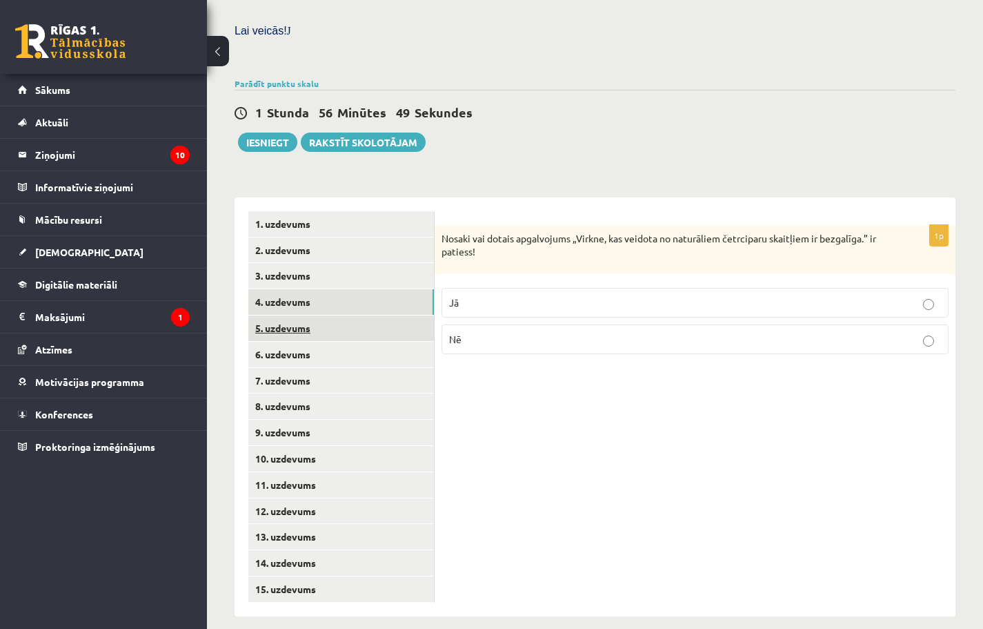
click at [323, 317] on link "5. uzdevums" at bounding box center [341, 328] width 186 height 26
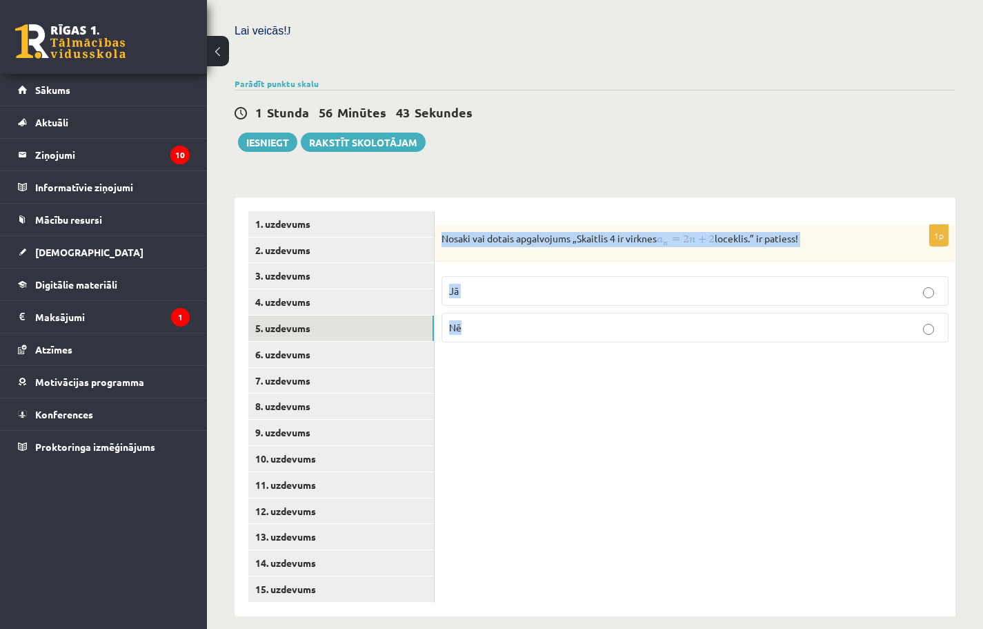
drag, startPoint x: 436, startPoint y: 220, endPoint x: 932, endPoint y: 338, distance: 509.4
click at [932, 338] on div "1p Nosaki vai dotais apgalvojums „Skaitlis 4 ir virknes loceklis.” ir patiess! …" at bounding box center [695, 406] width 521 height 419
copy div "Nosaki vai dotais apgalvojums „Skaitlis 4 ir virknes loceklis.” ir patiess! Jā …"
click at [680, 495] on div "1p Nosaki vai dotais apgalvojums „Skaitlis 4 ir virknes loceklis.” ir patiess! …" at bounding box center [695, 406] width 521 height 419
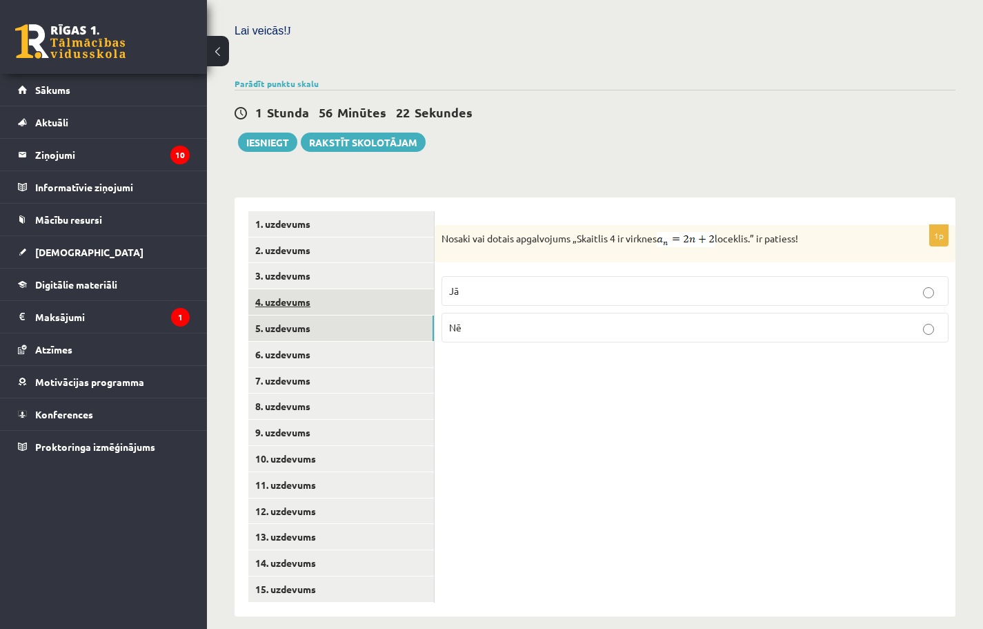
click at [302, 291] on link "4. uzdevums" at bounding box center [341, 302] width 186 height 26
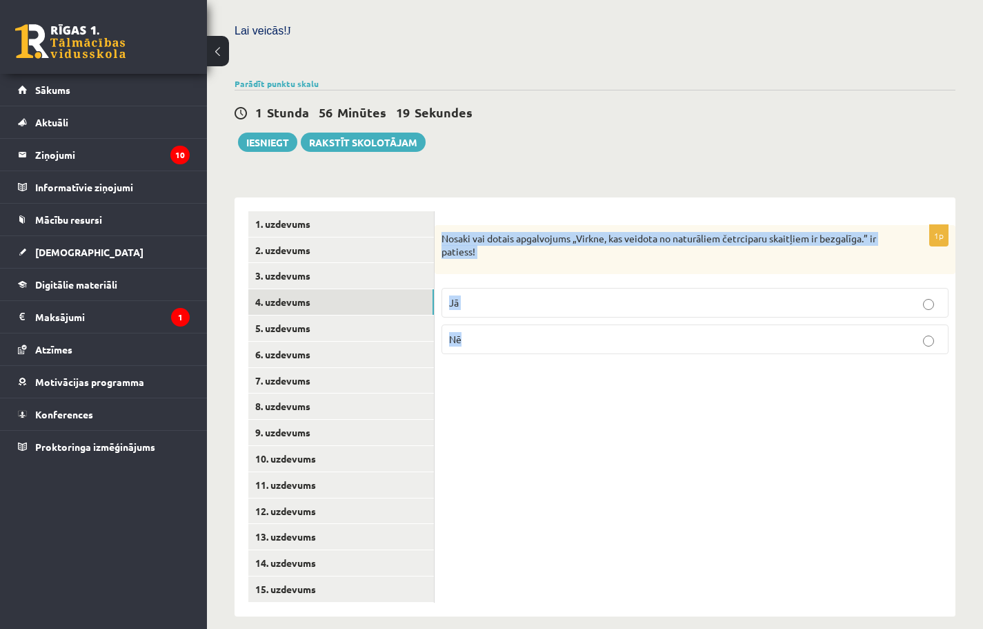
drag, startPoint x: 435, startPoint y: 222, endPoint x: 948, endPoint y: 322, distance: 522.5
click at [948, 322] on div "1p Nosaki vai dotais apgalvojums „Virkne, kas veidota no naturāliem četrciparu …" at bounding box center [695, 295] width 521 height 140
copy div "Nosaki vai dotais apgalvojums „Virkne, kas veidota no naturāliem četrciparu ska…"
click at [468, 324] on label "Nē" at bounding box center [695, 339] width 507 height 30
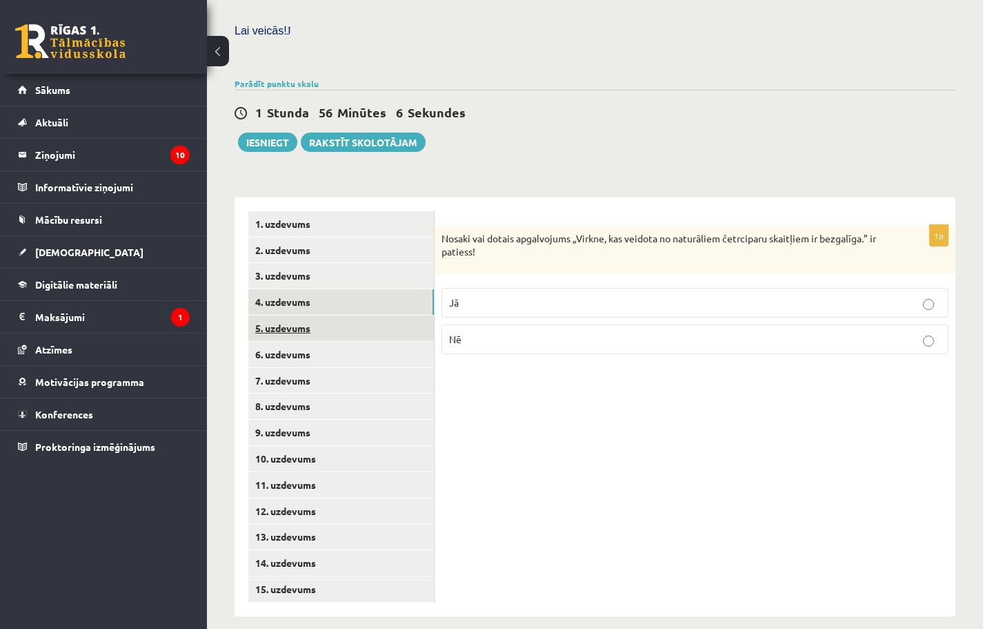
click at [384, 315] on link "5. uzdevums" at bounding box center [341, 328] width 186 height 26
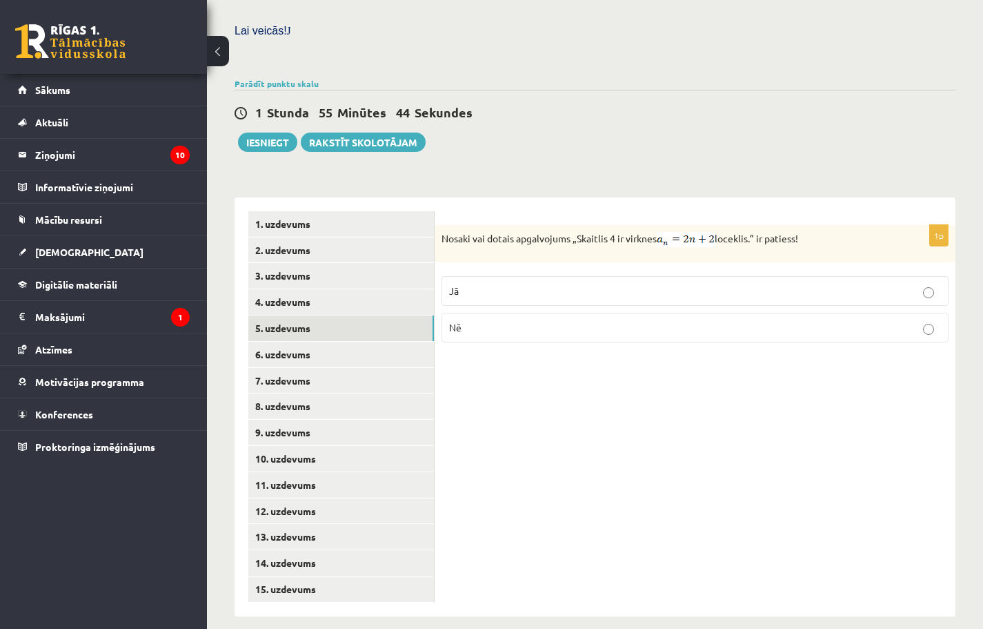
click at [477, 284] on p "Jā" at bounding box center [695, 291] width 492 height 14
click at [395, 342] on link "6. uzdevums" at bounding box center [341, 355] width 186 height 26
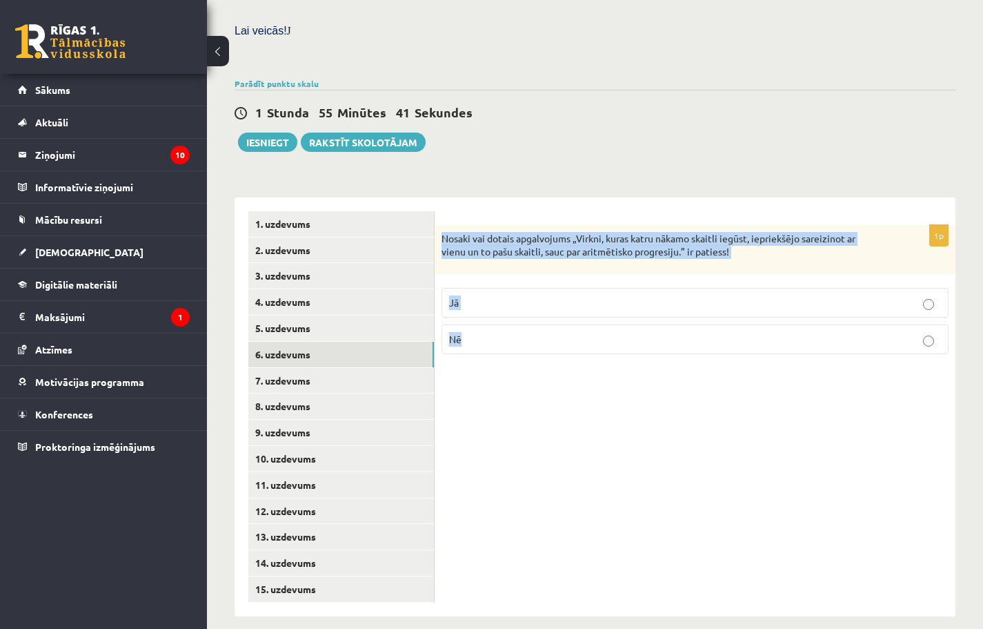
drag, startPoint x: 441, startPoint y: 217, endPoint x: 813, endPoint y: 353, distance: 396.1
click at [813, 353] on div "1p Nosaki vai dotais apgalvojums „Virkni, kuras katru nākamo skaitli iegūst, ie…" at bounding box center [695, 406] width 521 height 419
copy div "Nosaki vai dotais apgalvojums „Virkni, kuras katru nākamo skaitli iegūst, iepri…"
click at [491, 340] on fieldset "Jā Nē" at bounding box center [695, 319] width 507 height 77
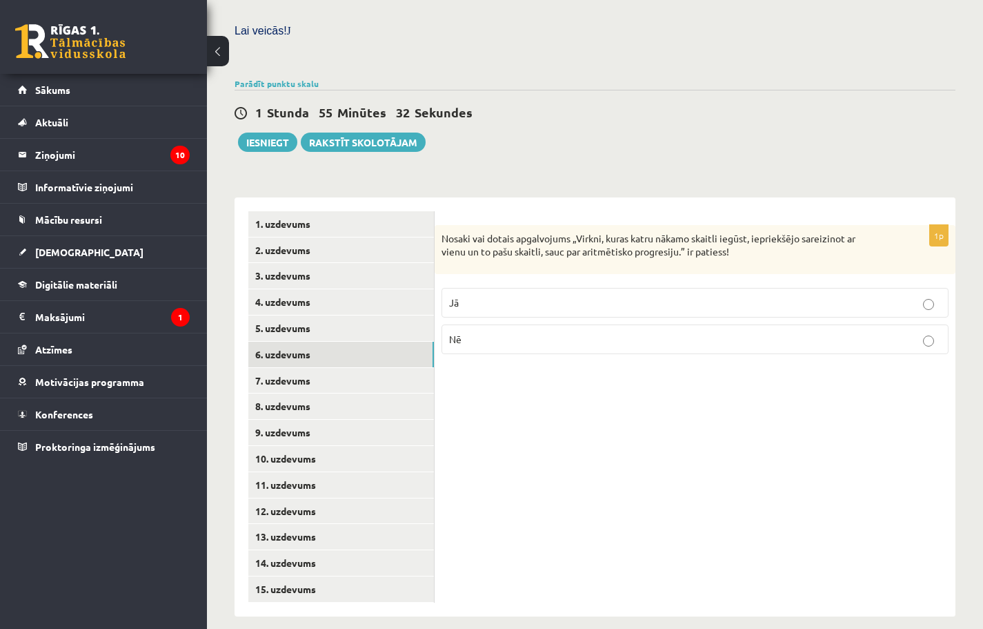
click at [505, 332] on p "Nē" at bounding box center [695, 339] width 492 height 14
click at [360, 373] on link "7. uzdevums" at bounding box center [341, 381] width 186 height 26
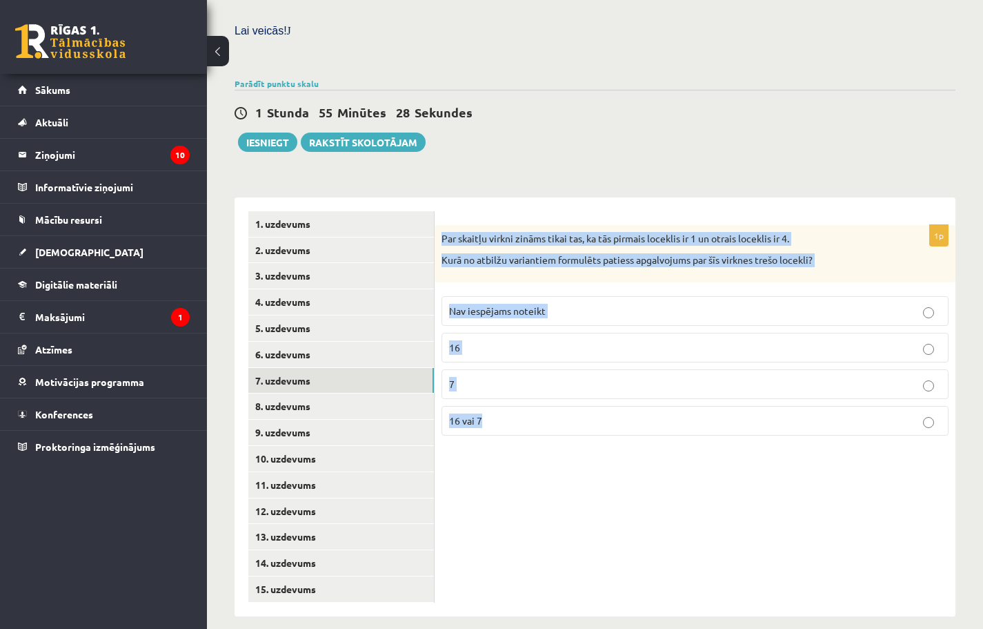
drag, startPoint x: 438, startPoint y: 220, endPoint x: 892, endPoint y: 448, distance: 507.4
click at [892, 448] on div "1p Par skaitļu virkni zināms tikai tas, ka tās pirmais loceklis ir 1 un otrais …" at bounding box center [695, 406] width 521 height 419
copy div "Par skaitļu virkni zināms tikai tas, ka tās pirmais loceklis ir 1 un otrais loc…"
click at [520, 296] on label "Nav iespējams noteikt" at bounding box center [695, 311] width 507 height 30
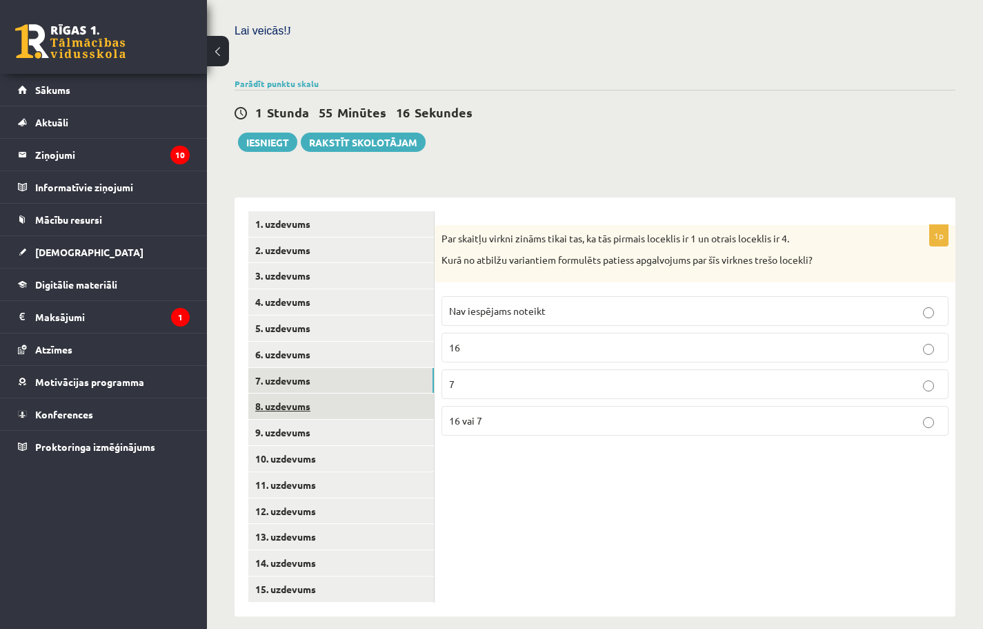
click at [345, 398] on link "8. uzdevums" at bounding box center [341, 406] width 186 height 26
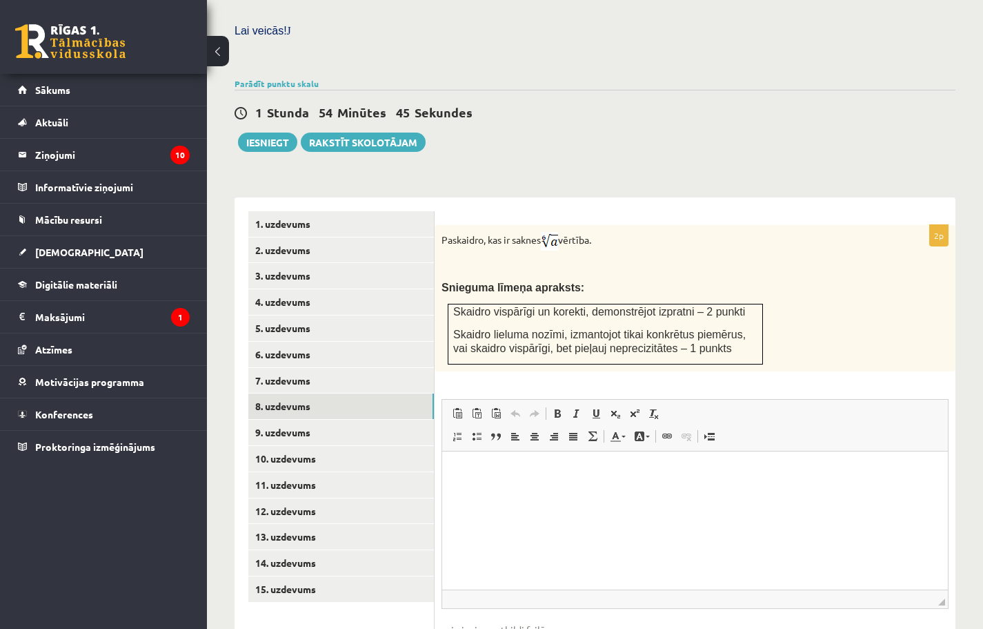
click at [480, 461] on html at bounding box center [695, 472] width 506 height 42
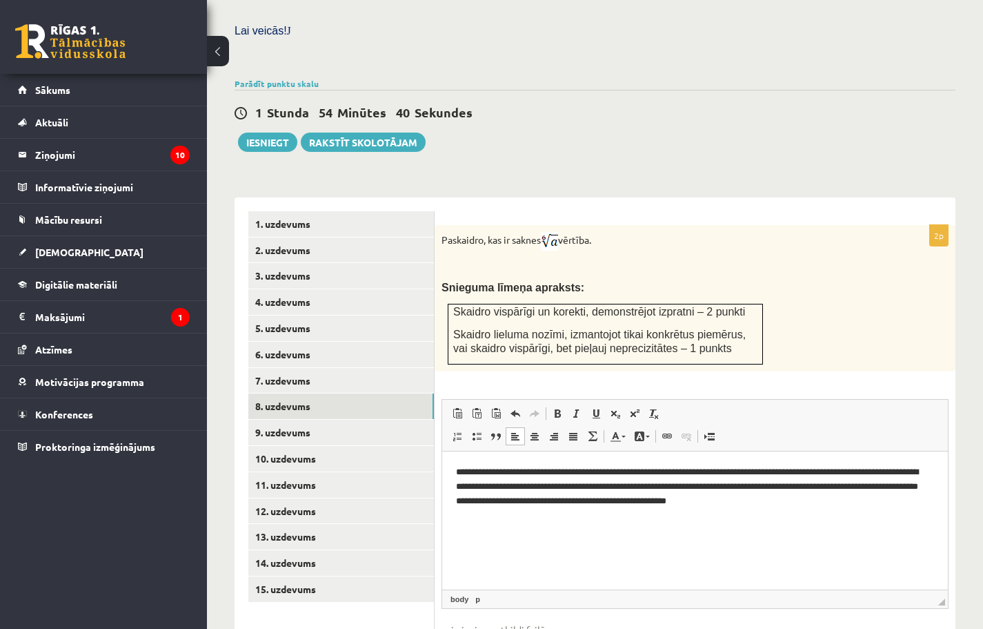
click at [517, 469] on p "**********" at bounding box center [695, 485] width 478 height 43
click at [753, 469] on p "**********" at bounding box center [695, 485] width 478 height 43
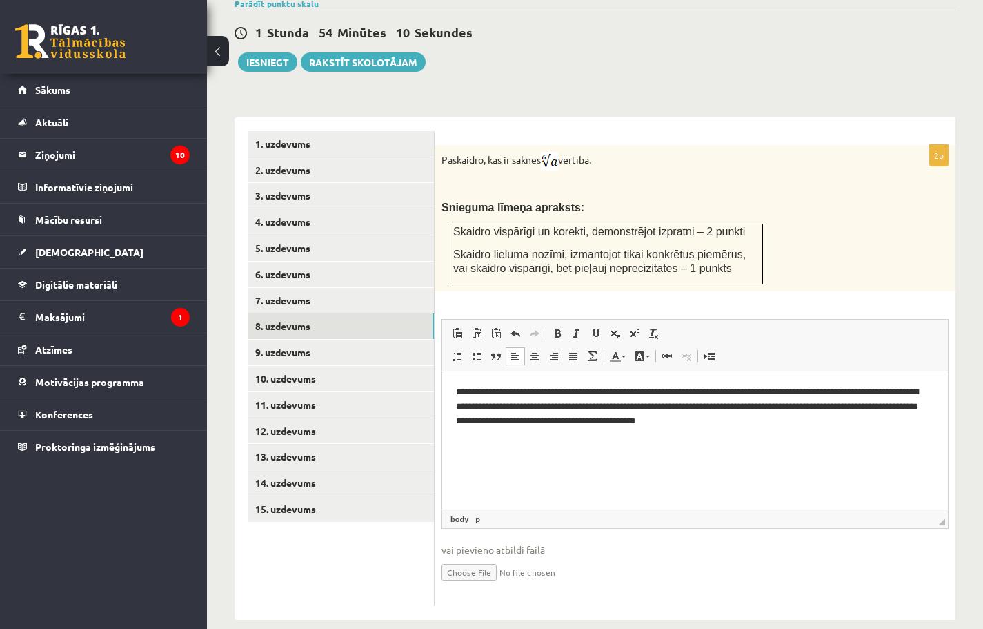
scroll to position [516, 0]
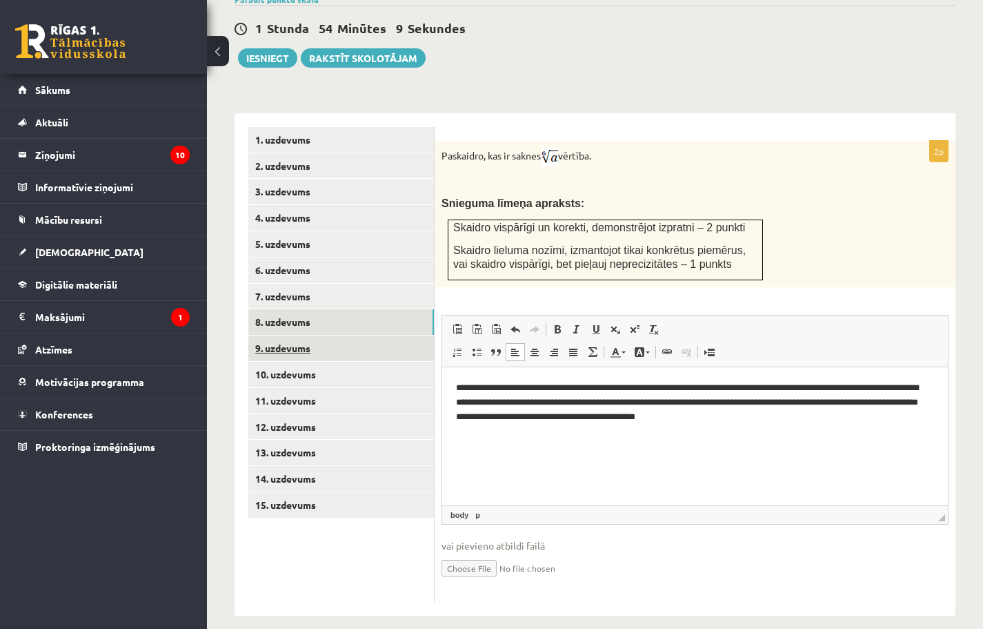
click at [289, 335] on link "9. uzdevums" at bounding box center [341, 348] width 186 height 26
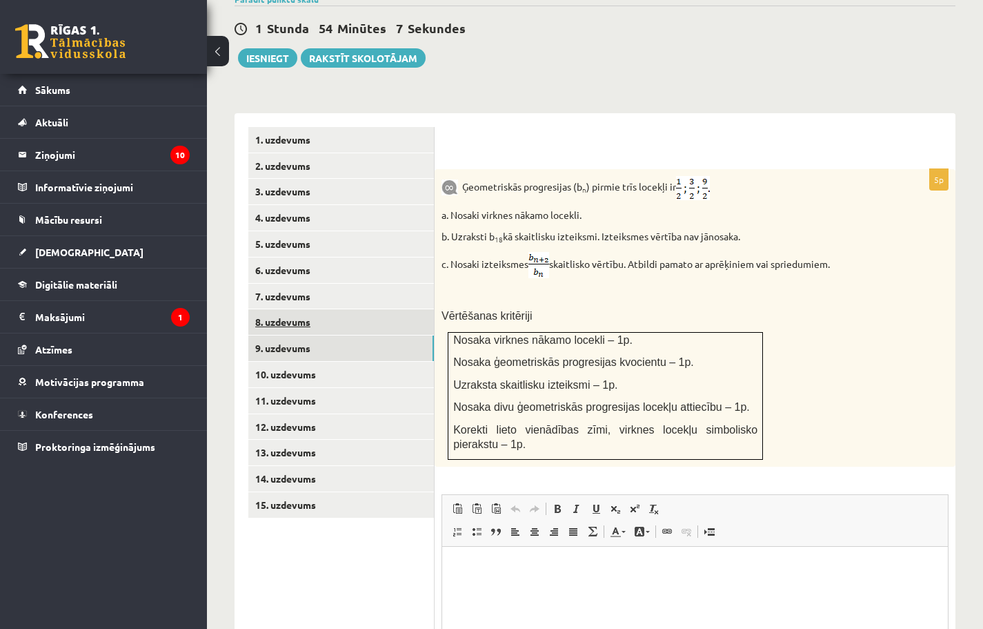
scroll to position [0, 0]
click at [313, 362] on link "10. uzdevums" at bounding box center [341, 375] width 186 height 26
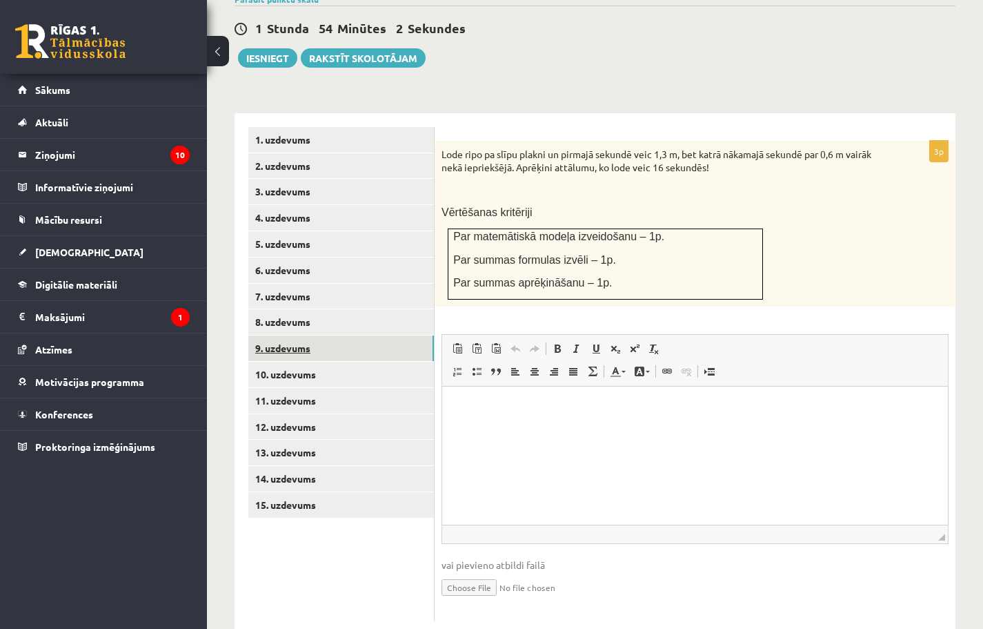
click at [299, 335] on link "9. uzdevums" at bounding box center [341, 348] width 186 height 26
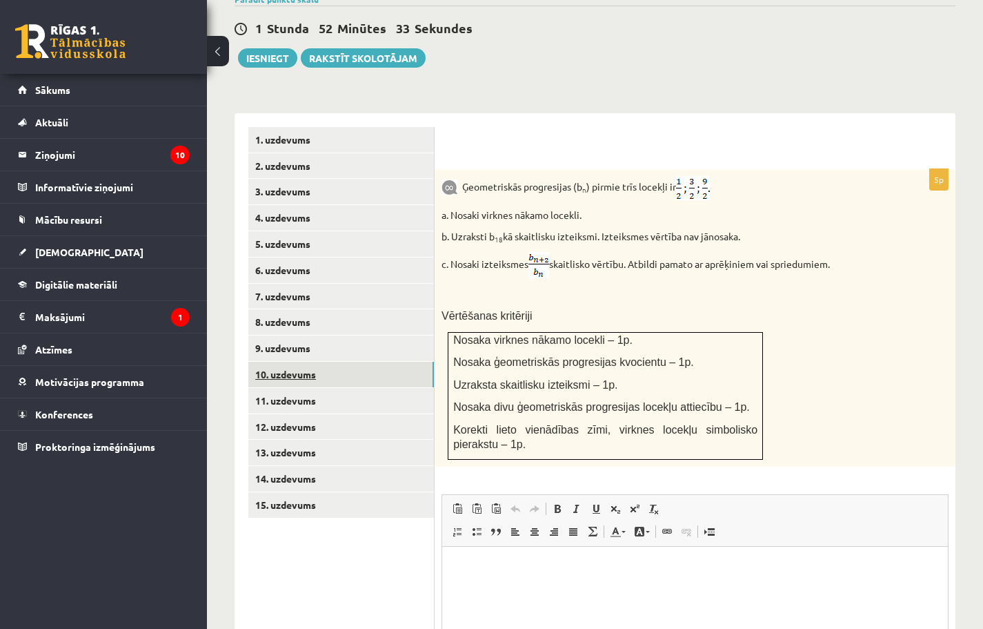
click at [311, 366] on link "10. uzdevums" at bounding box center [341, 375] width 186 height 26
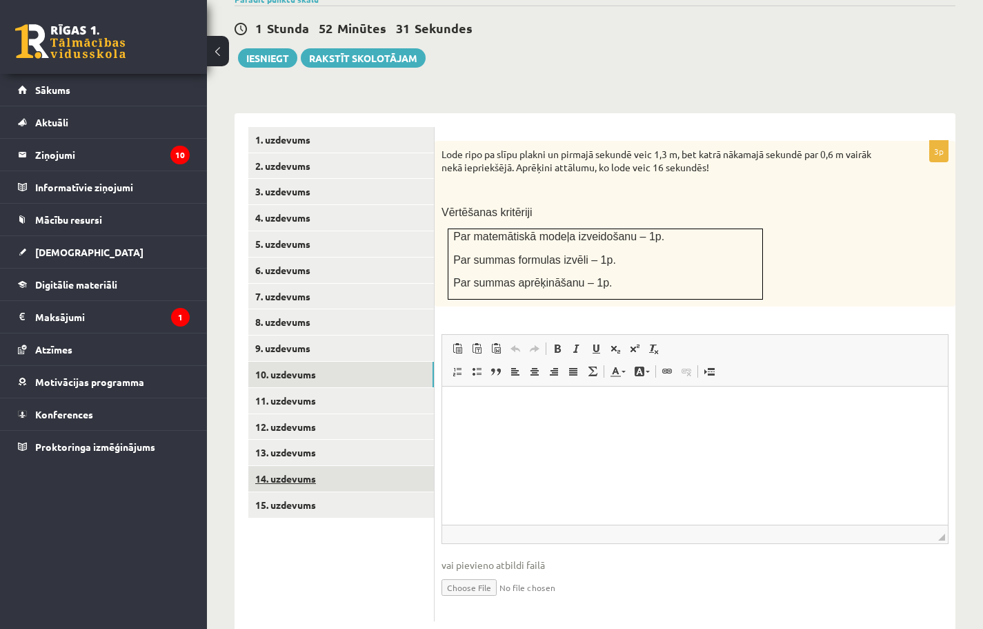
click at [303, 466] on link "14. uzdevums" at bounding box center [341, 479] width 186 height 26
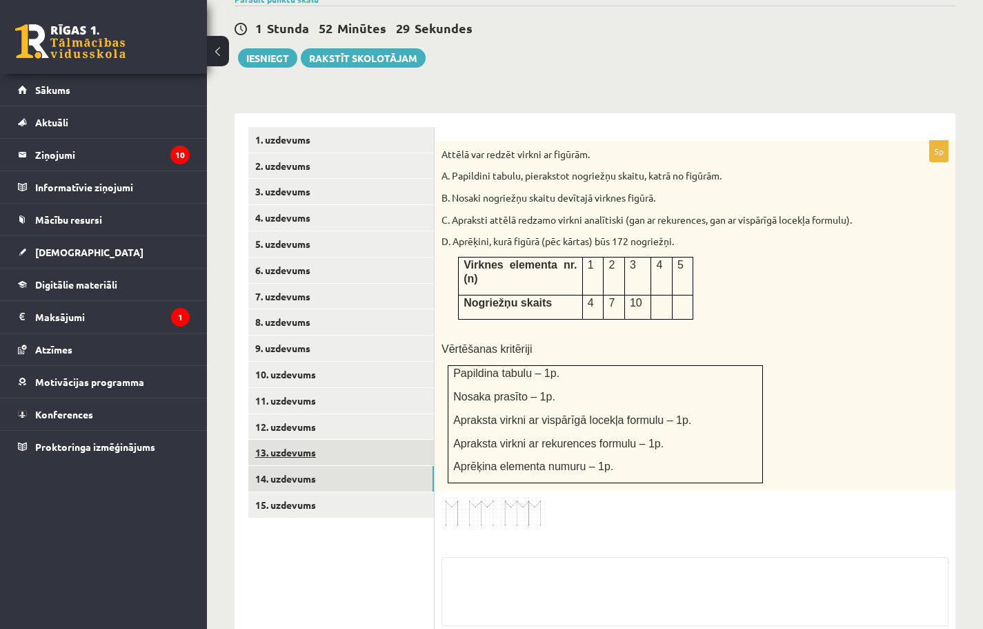
click at [313, 442] on link "13. uzdevums" at bounding box center [341, 453] width 186 height 26
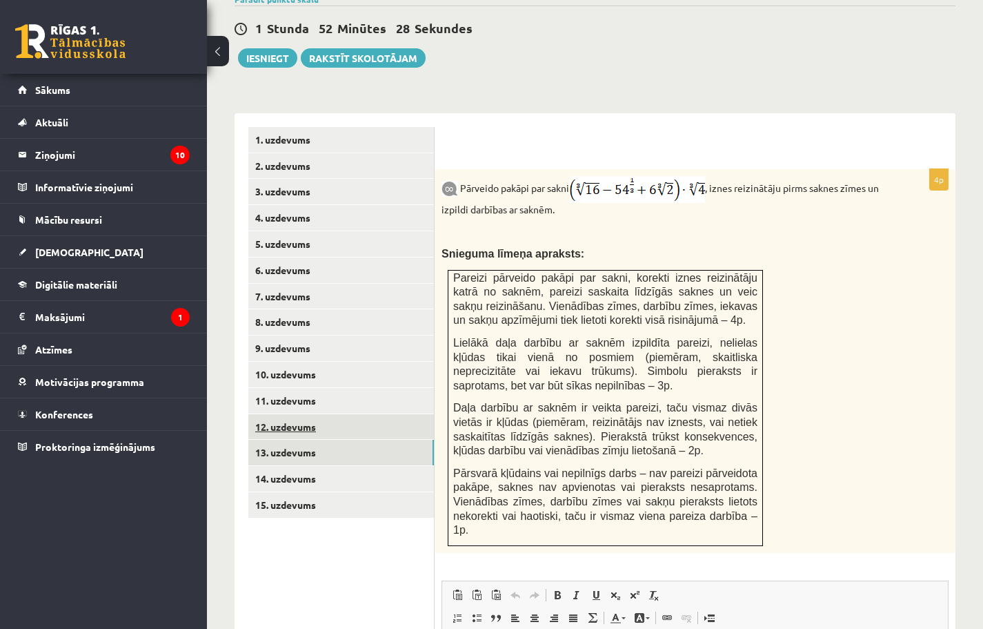
click at [292, 414] on link "12. uzdevums" at bounding box center [341, 427] width 186 height 26
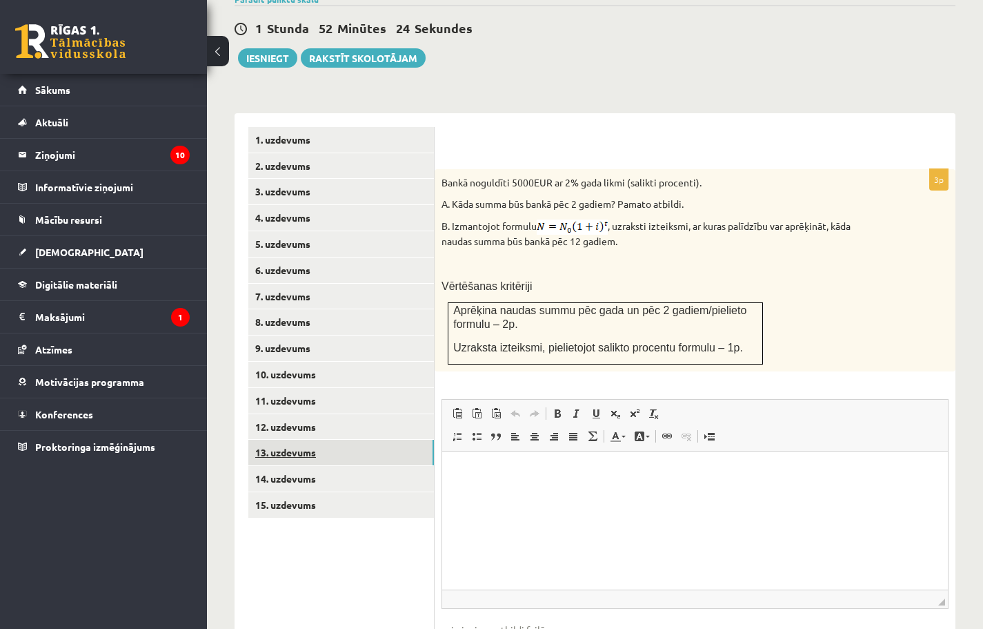
click at [309, 440] on link "13. uzdevums" at bounding box center [341, 453] width 186 height 26
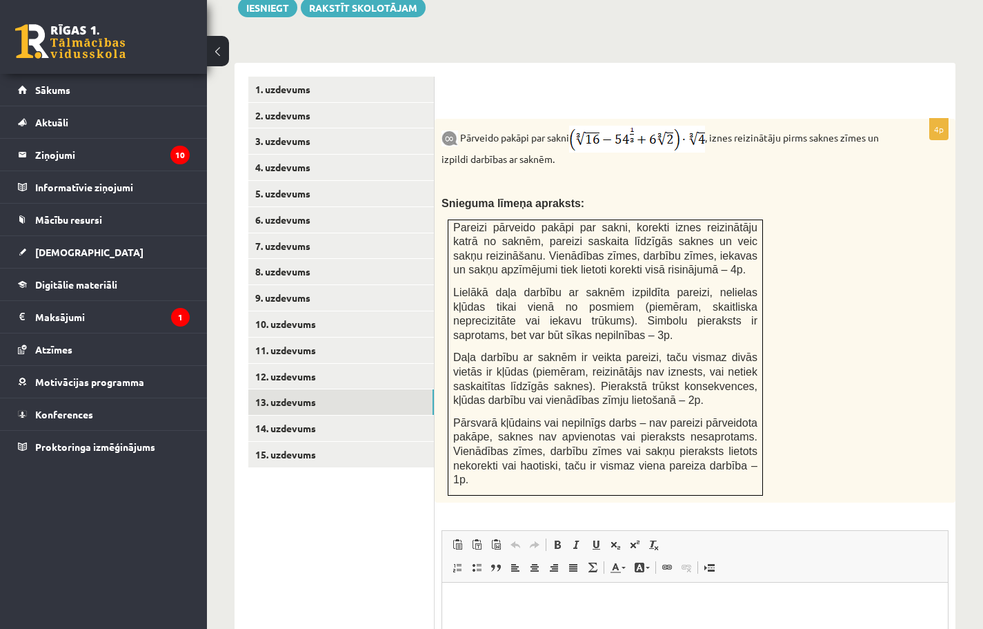
scroll to position [585, 0]
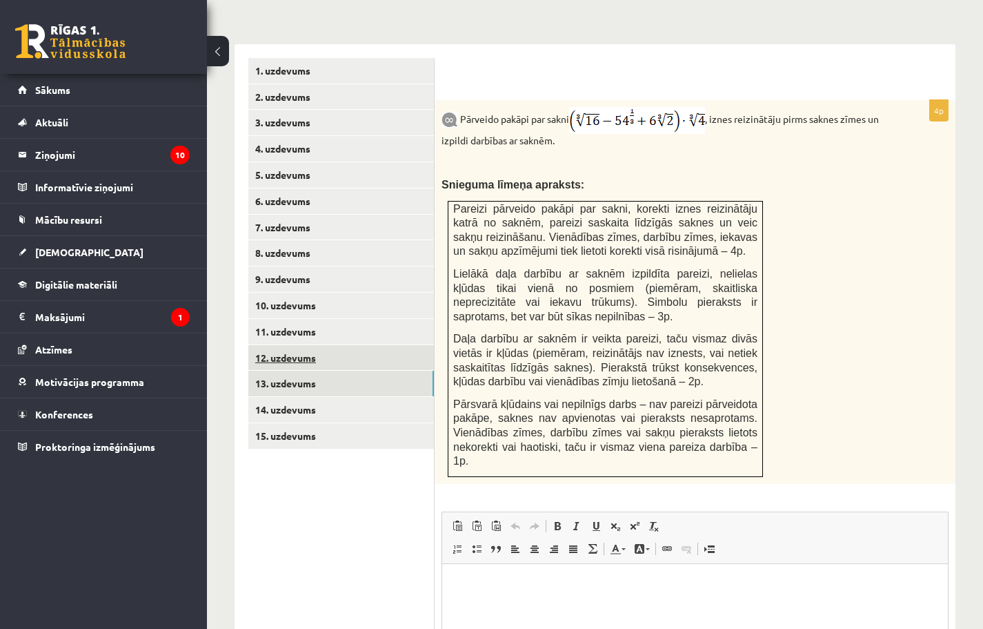
click at [302, 345] on link "12. uzdevums" at bounding box center [341, 358] width 186 height 26
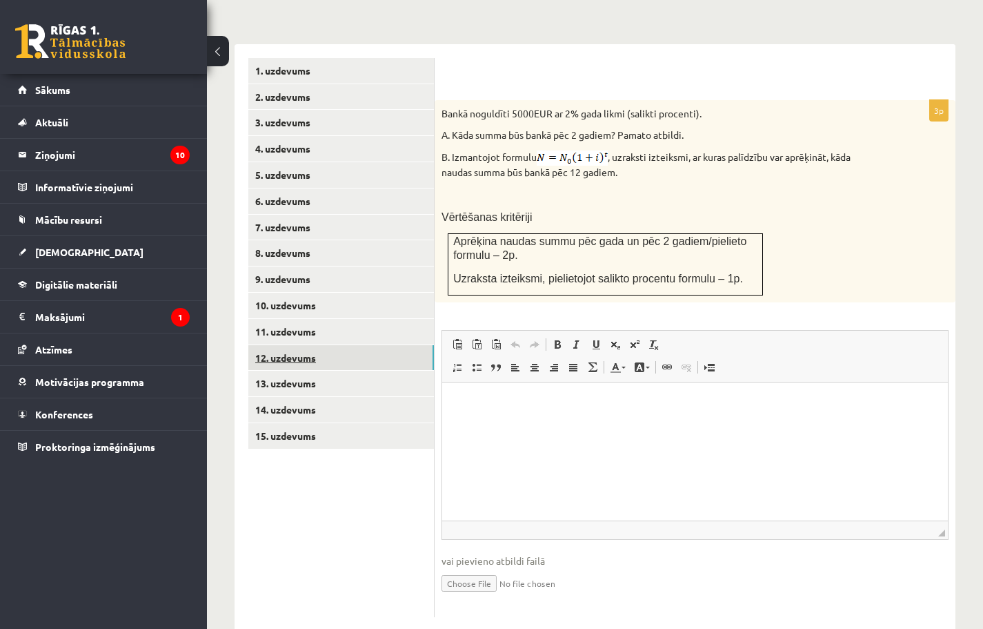
scroll to position [0, 0]
click at [320, 371] on link "13. uzdevums" at bounding box center [341, 384] width 186 height 26
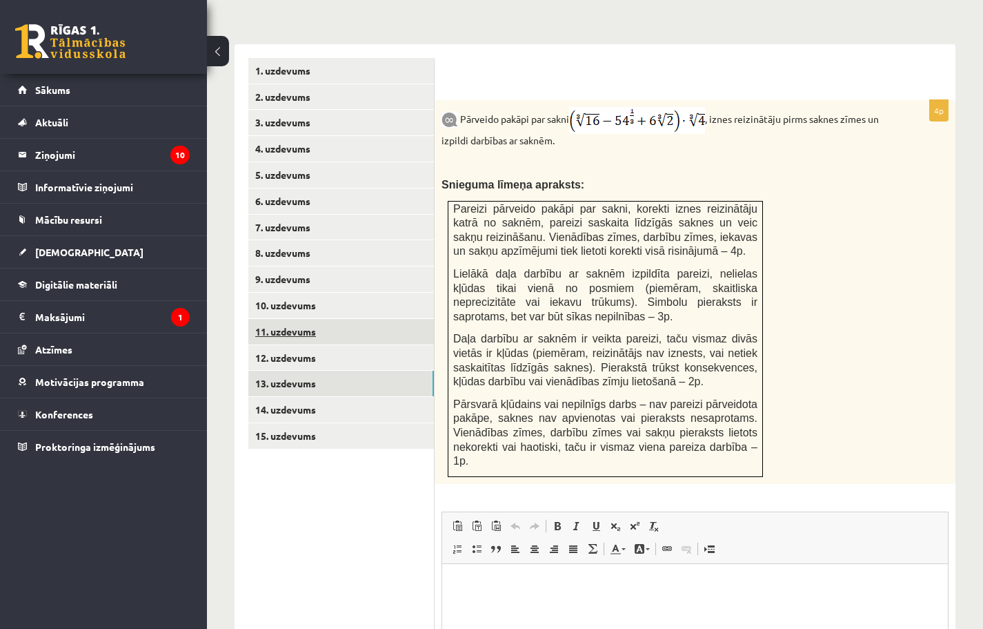
click at [296, 319] on link "11. uzdevums" at bounding box center [341, 332] width 186 height 26
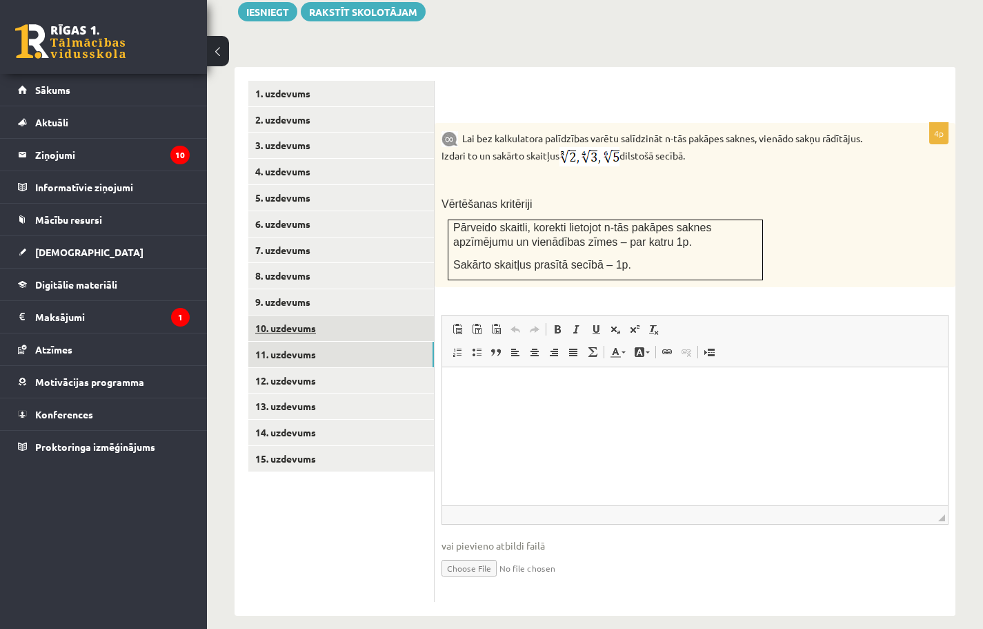
click at [296, 315] on link "10. uzdevums" at bounding box center [341, 328] width 186 height 26
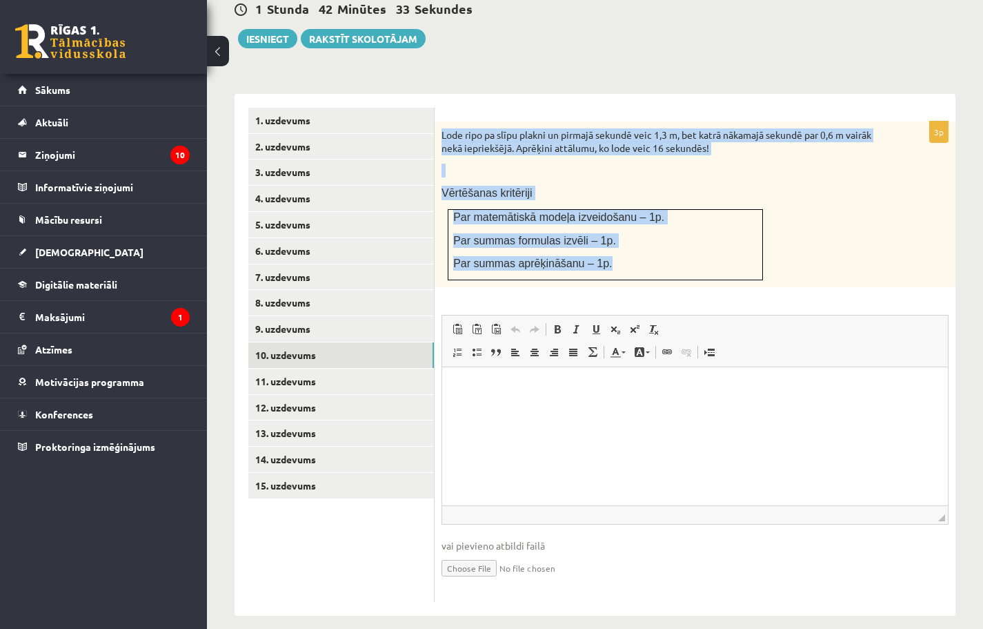
drag, startPoint x: 436, startPoint y: 112, endPoint x: 740, endPoint y: 247, distance: 332.2
click at [740, 247] on div "Lode ripo pa slīpu plakni un pirmajā sekundē veic 1,3 m, bet katrā nākamajā sek…" at bounding box center [695, 204] width 521 height 166
copy div "Lode ripo pa slīpu plakni un pirmajā sekundē veic 1,3 m, bet katrā nākamajā sek…"
click at [288, 316] on link "9. uzdevums" at bounding box center [341, 329] width 186 height 26
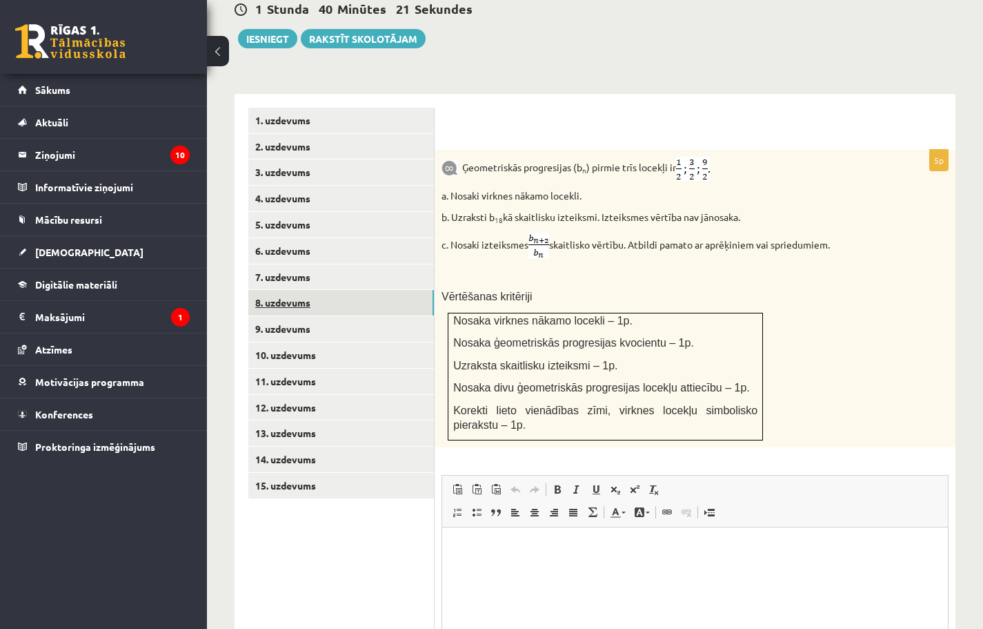
click at [285, 290] on link "8. uzdevums" at bounding box center [341, 303] width 186 height 26
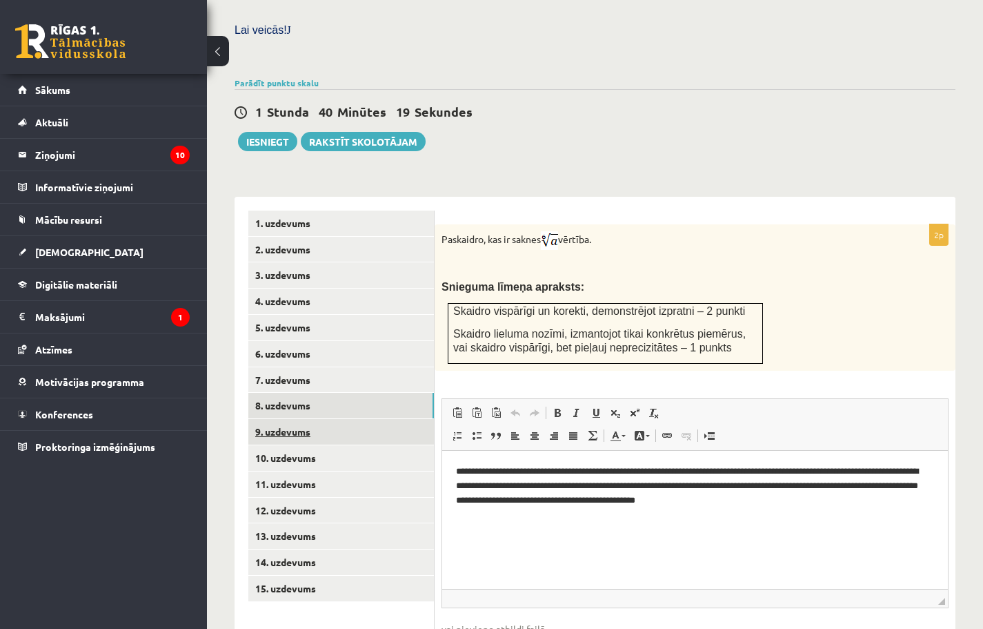
click at [293, 419] on link "9. uzdevums" at bounding box center [341, 432] width 186 height 26
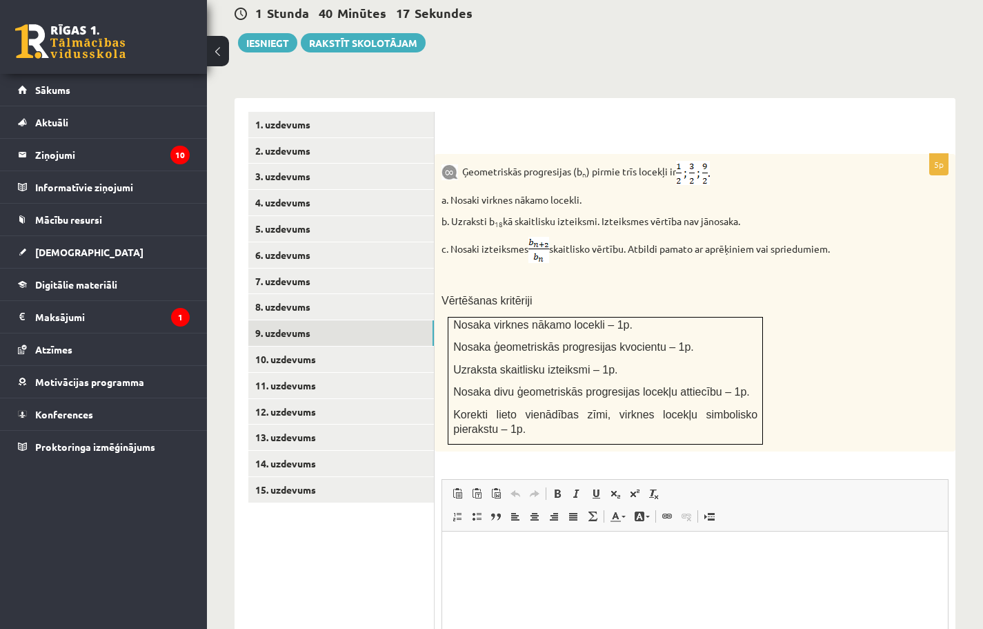
scroll to position [548, 0]
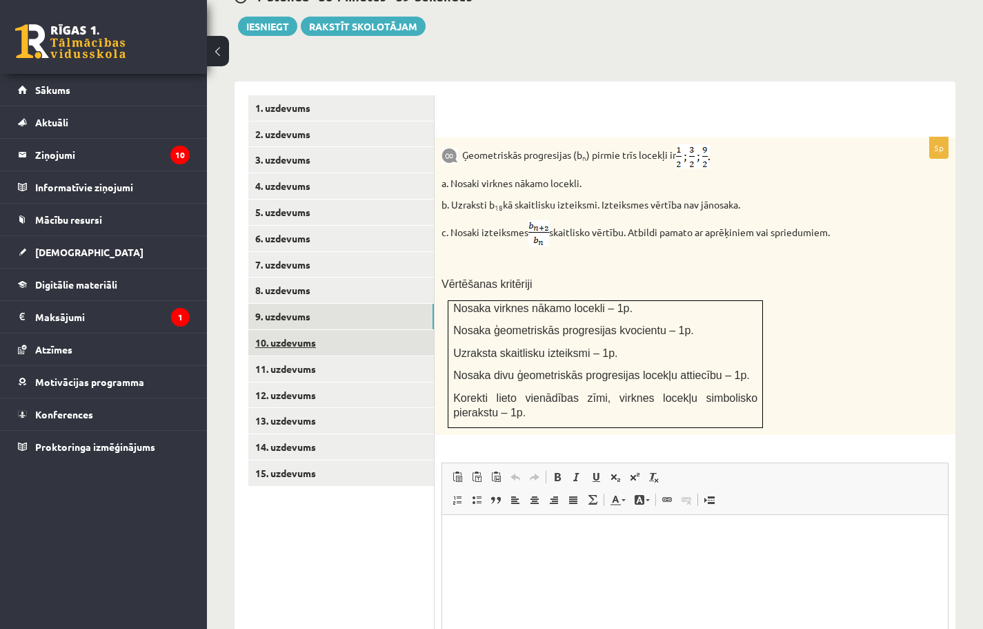
click at [301, 330] on link "10. uzdevums" at bounding box center [341, 343] width 186 height 26
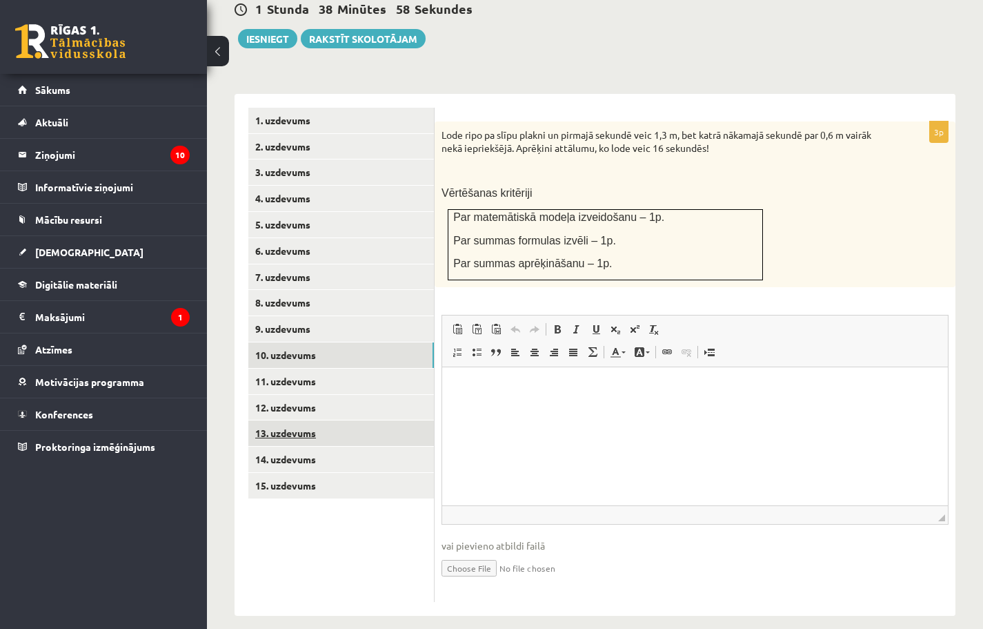
scroll to position [0, 0]
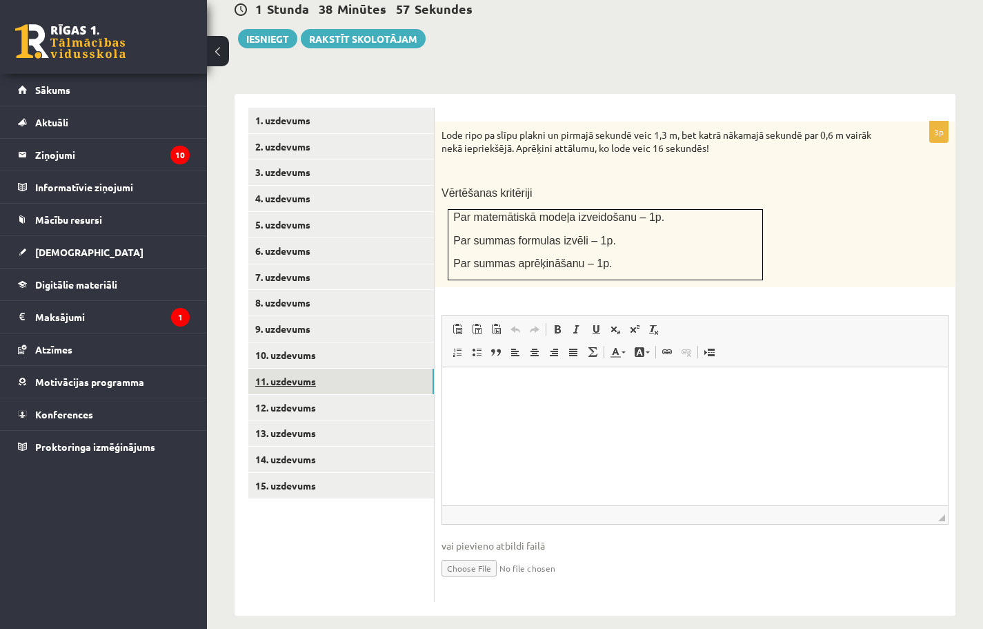
click at [300, 369] on link "11. uzdevums" at bounding box center [341, 382] width 186 height 26
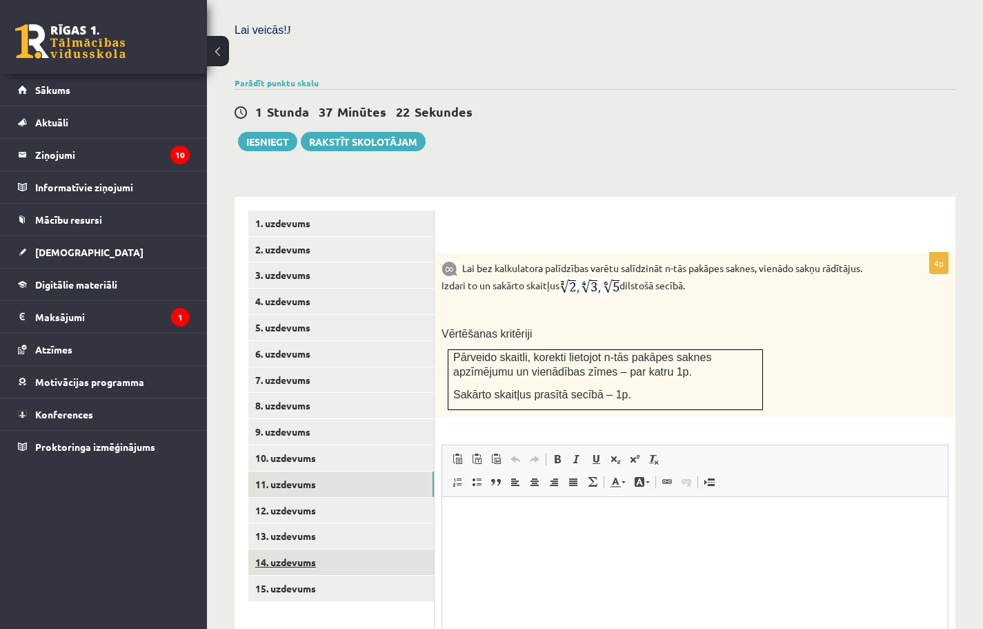
click at [297, 549] on link "14. uzdevums" at bounding box center [341, 562] width 186 height 26
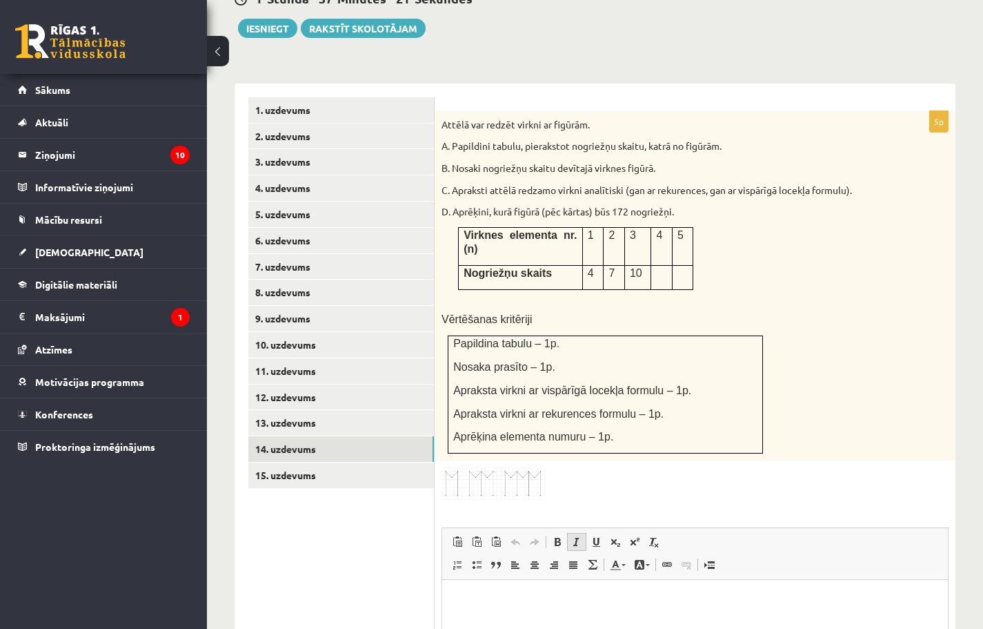
scroll to position [547, 0]
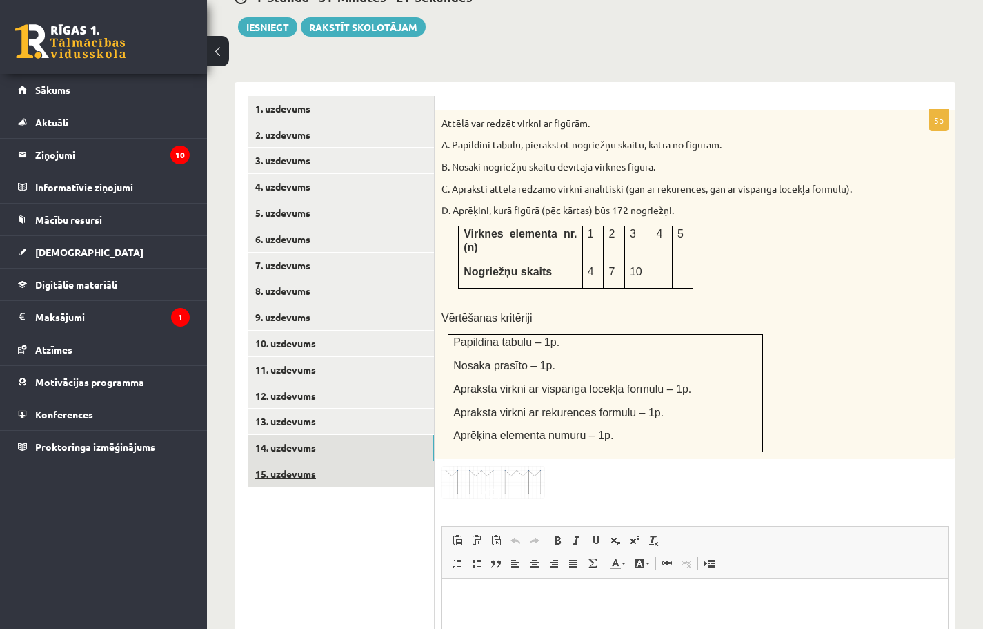
click at [306, 463] on link "15. uzdevums" at bounding box center [341, 474] width 186 height 26
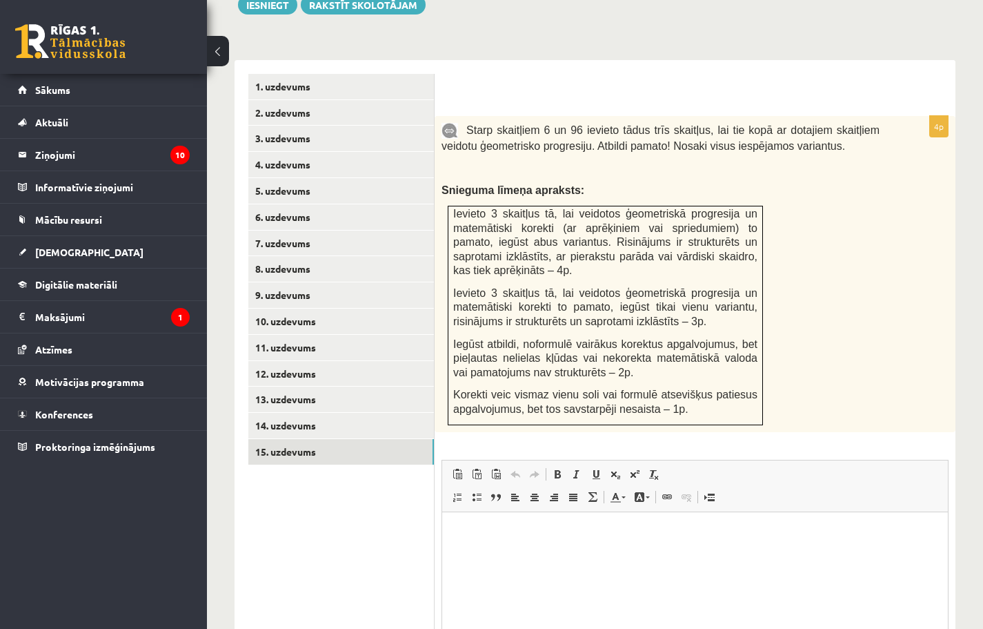
scroll to position [571, 0]
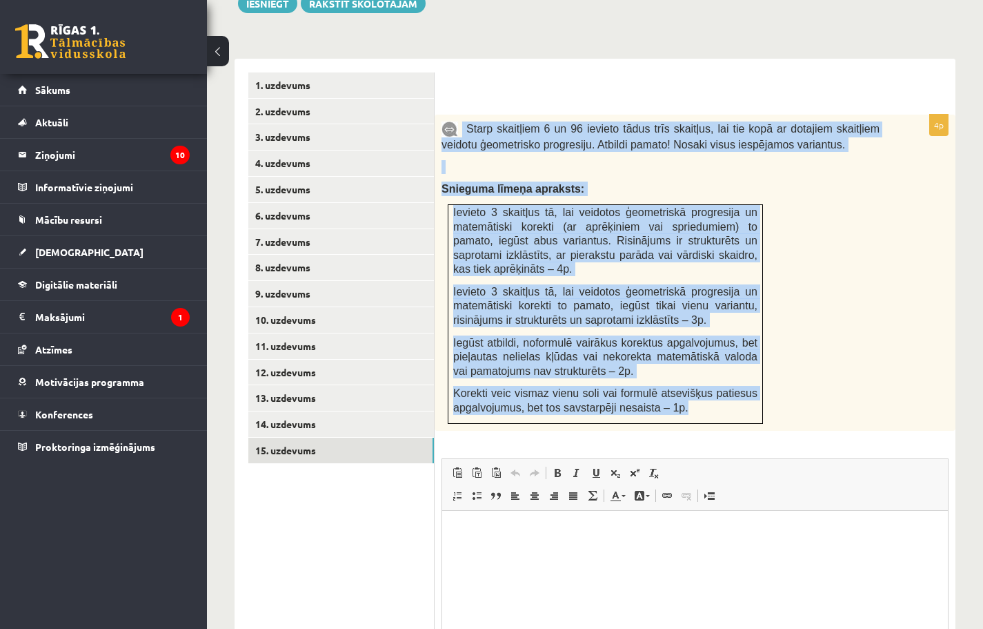
drag, startPoint x: 461, startPoint y: 109, endPoint x: 727, endPoint y: 394, distance: 390.1
click at [751, 399] on div "Starp skaitļiem 6 un 96 ievieto tādus trīs skaitļus, lai tie kopā ar dotajiem s…" at bounding box center [695, 273] width 521 height 316
copy div "Starp skaitļiem 6 un 96 ievieto tādus trīs skaitļus, lai tie kopā ar dotajiem s…"
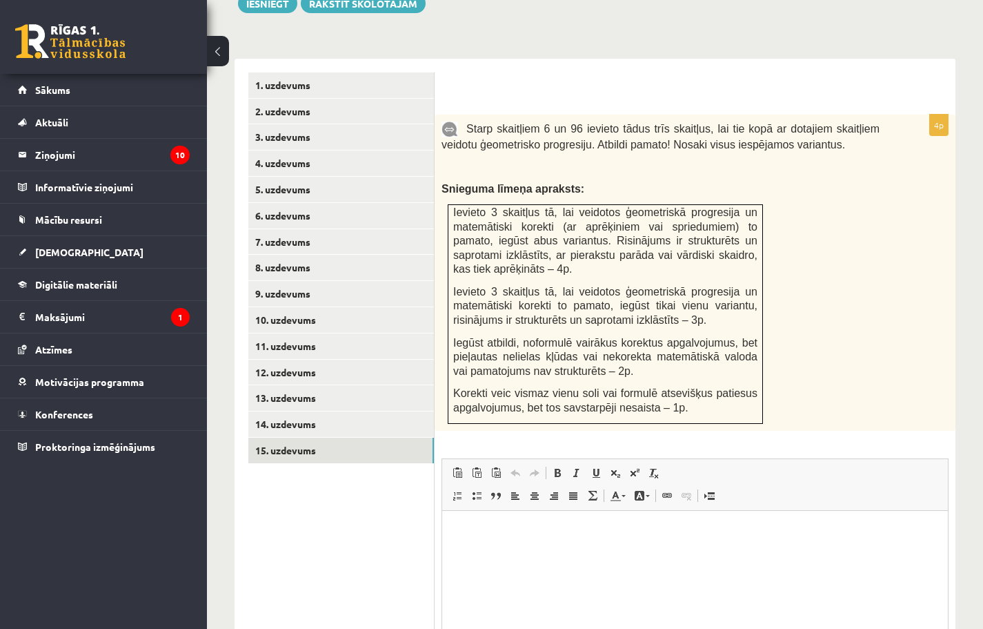
click at [567, 86] on div at bounding box center [695, 93] width 493 height 14
click at [294, 257] on link "8. uzdevums" at bounding box center [341, 268] width 186 height 26
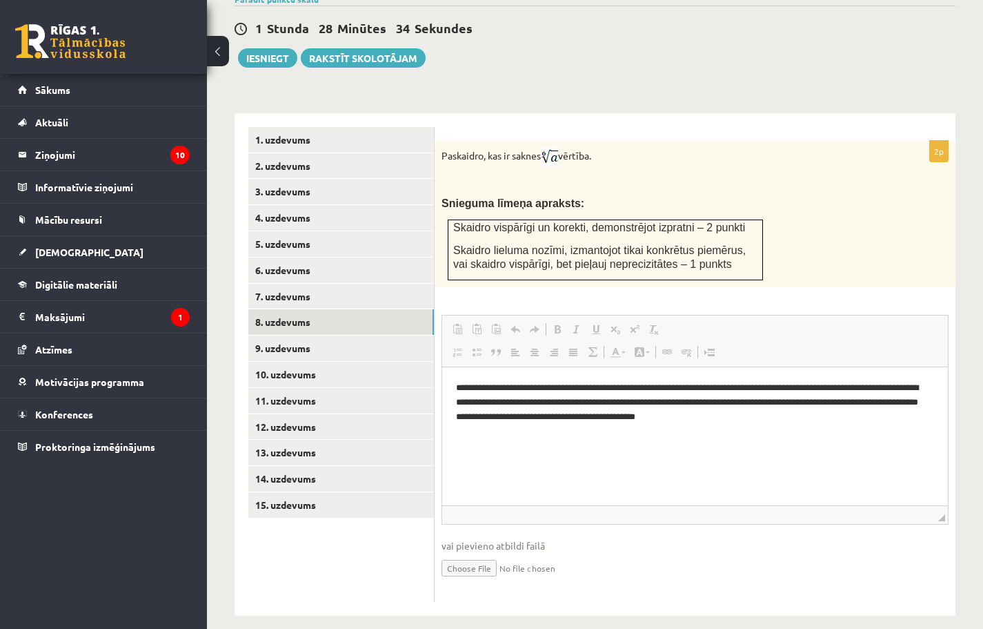
scroll to position [0, 0]
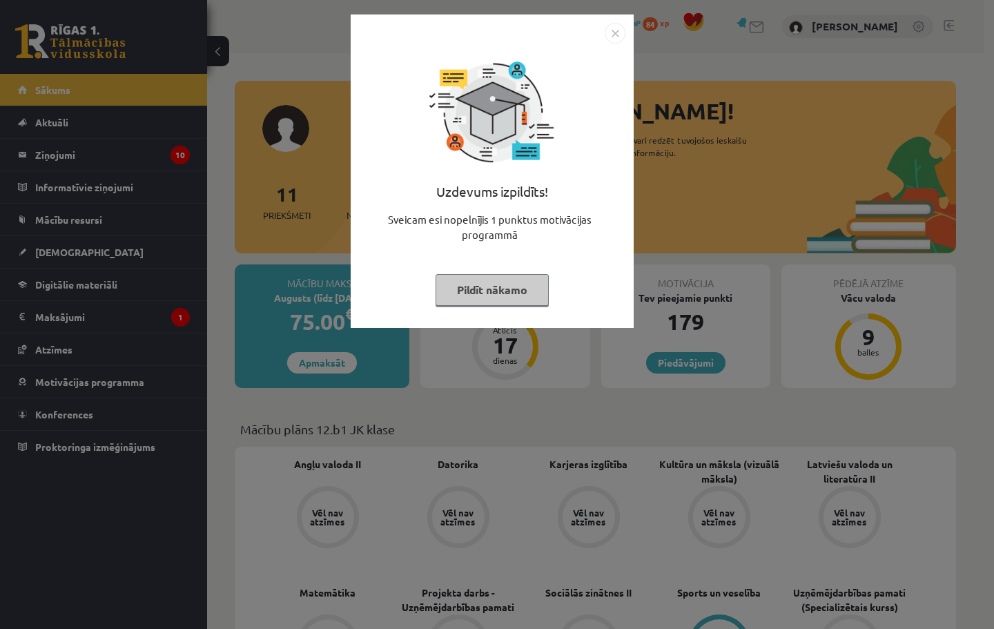
click at [616, 24] on img "Close" at bounding box center [615, 33] width 21 height 21
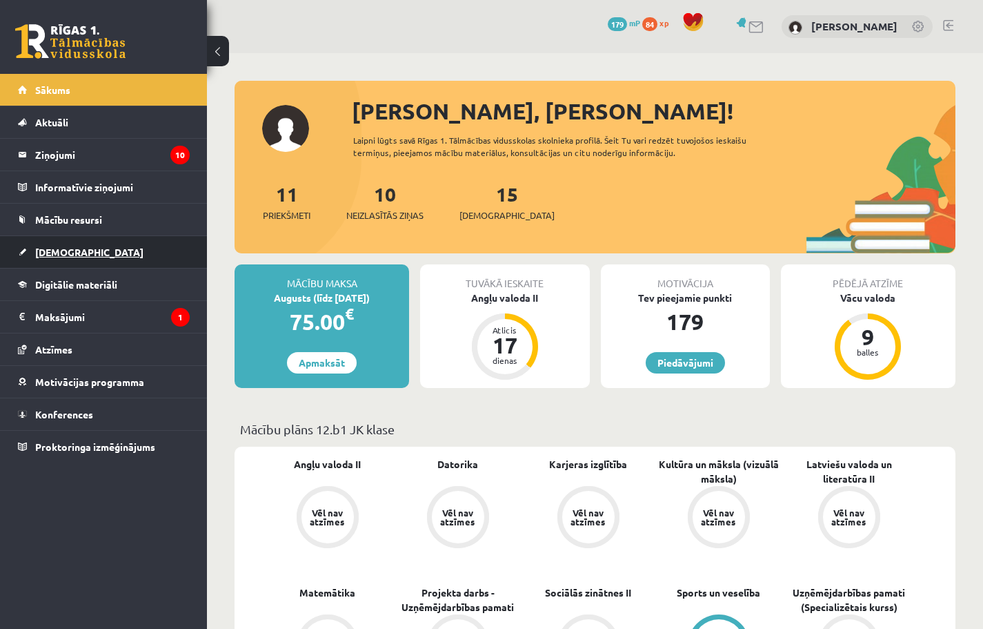
click at [121, 256] on link "[DEMOGRAPHIC_DATA]" at bounding box center [104, 252] width 172 height 32
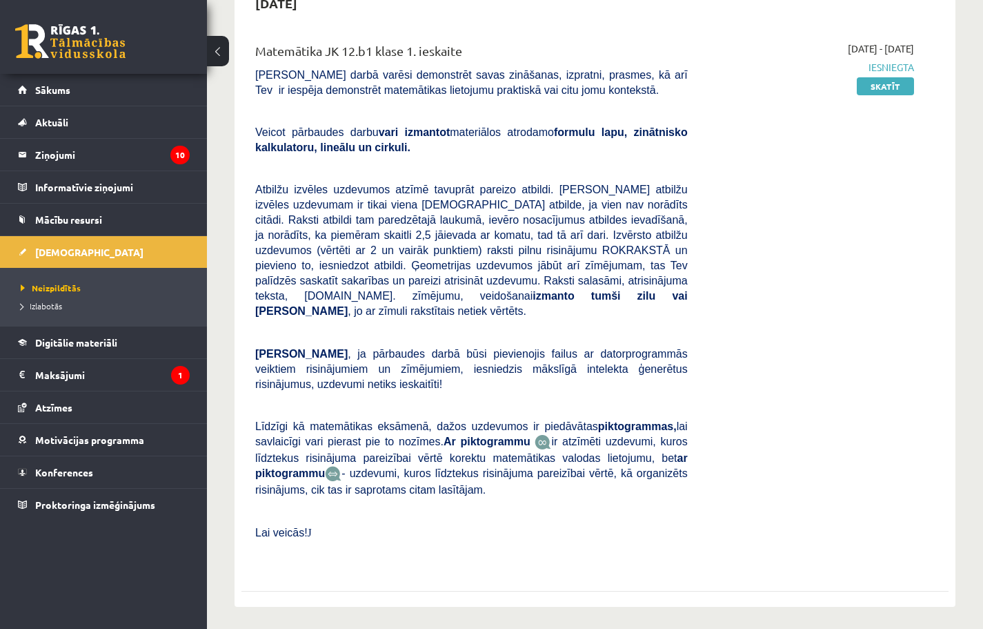
scroll to position [115, 0]
